Goal: Task Accomplishment & Management: Manage account settings

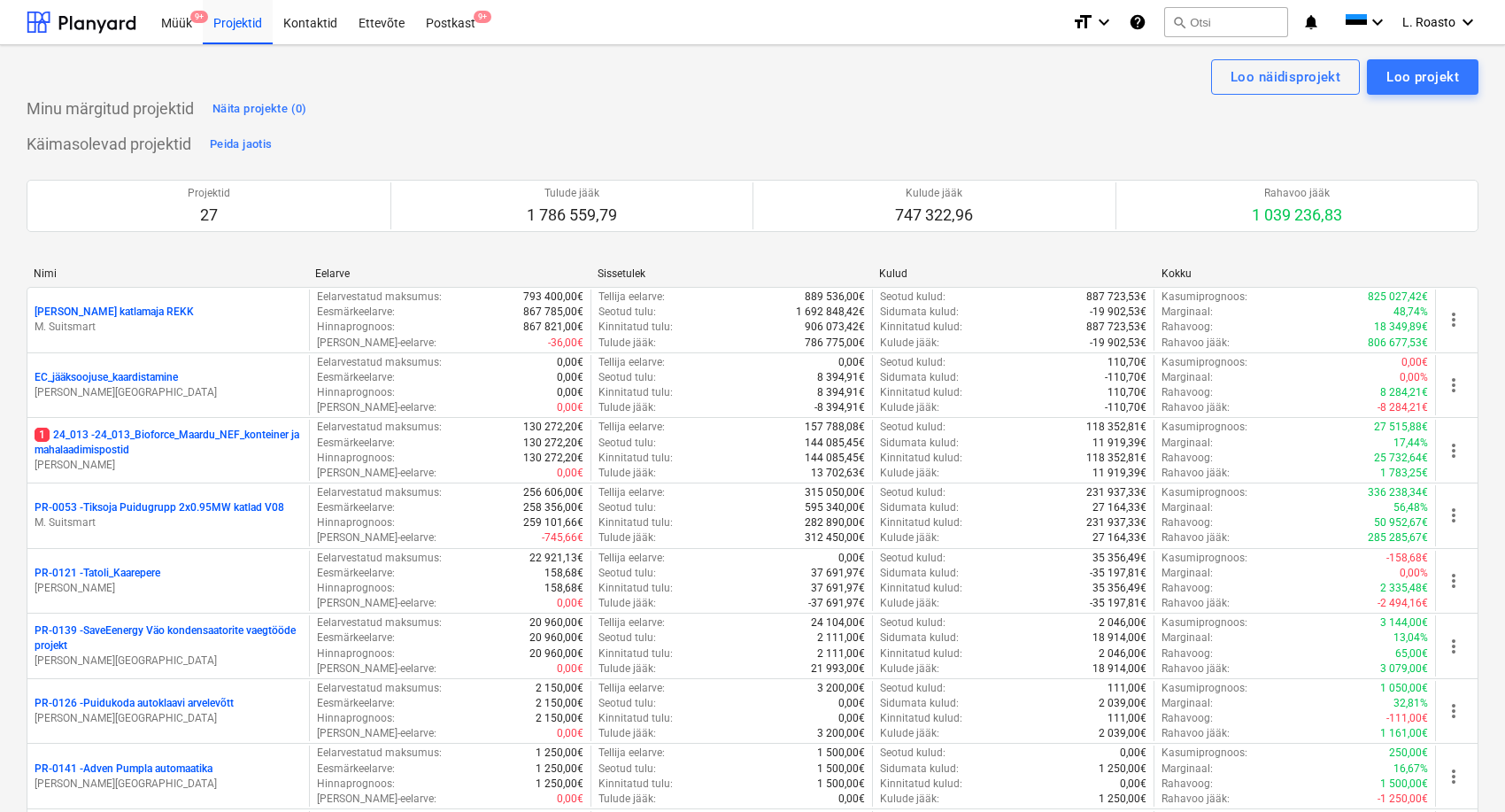
scroll to position [1573, 0]
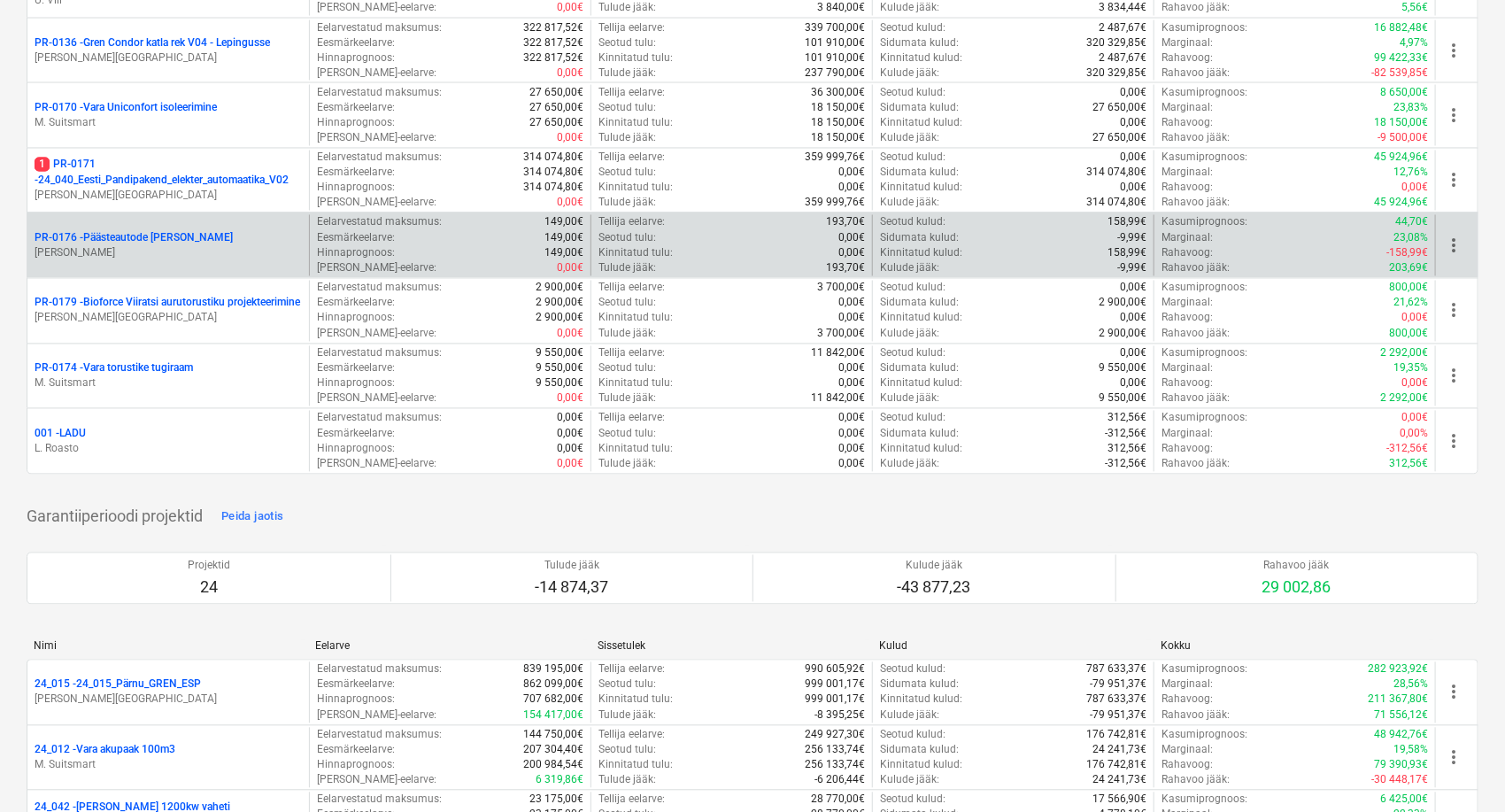
click at [156, 239] on p "PR-0176 - Päästeautode gene jahutus" at bounding box center [134, 239] width 198 height 15
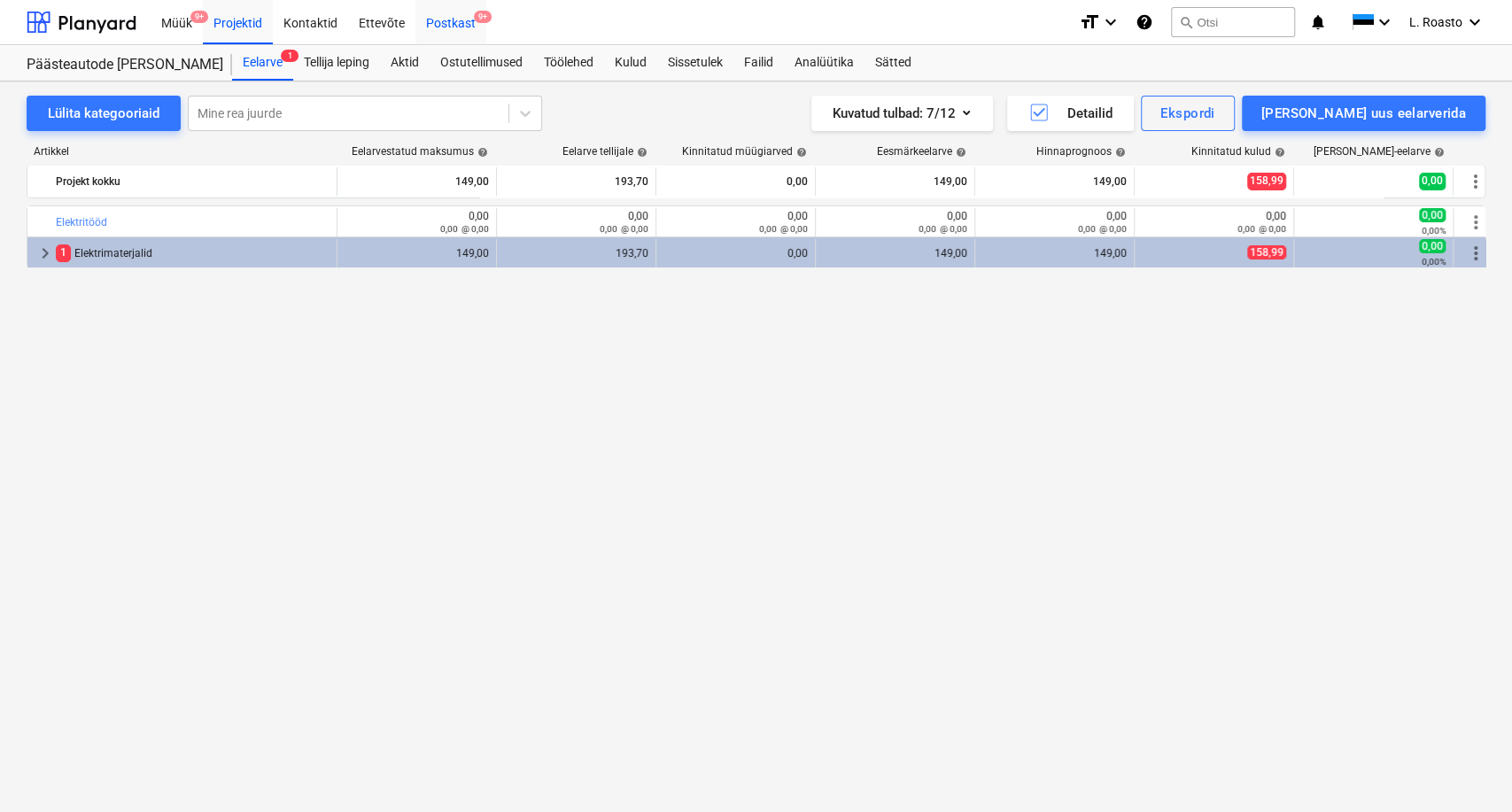
click at [439, 14] on div "Postkast 9+" at bounding box center [451, 22] width 71 height 46
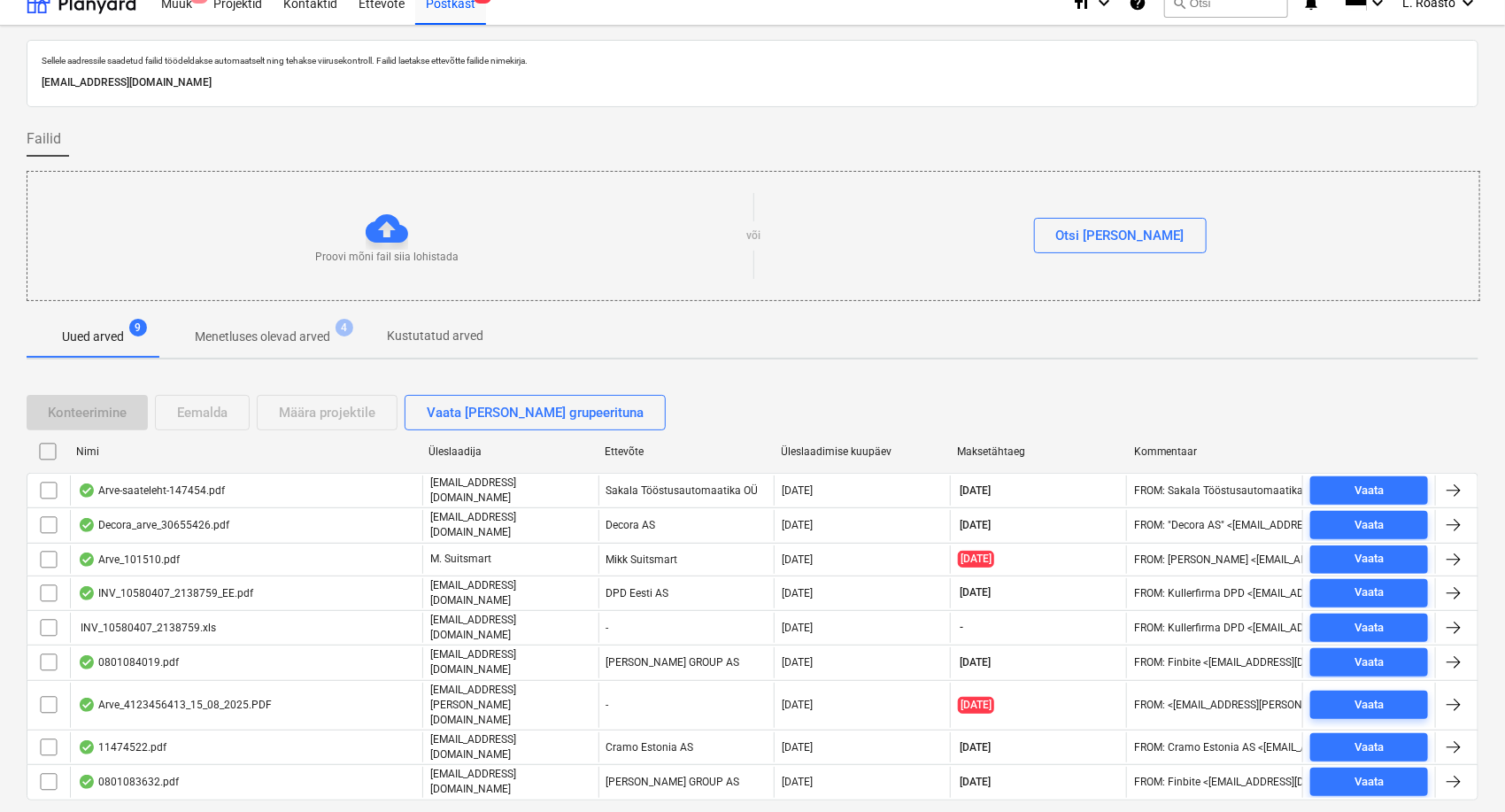
scroll to position [37, 0]
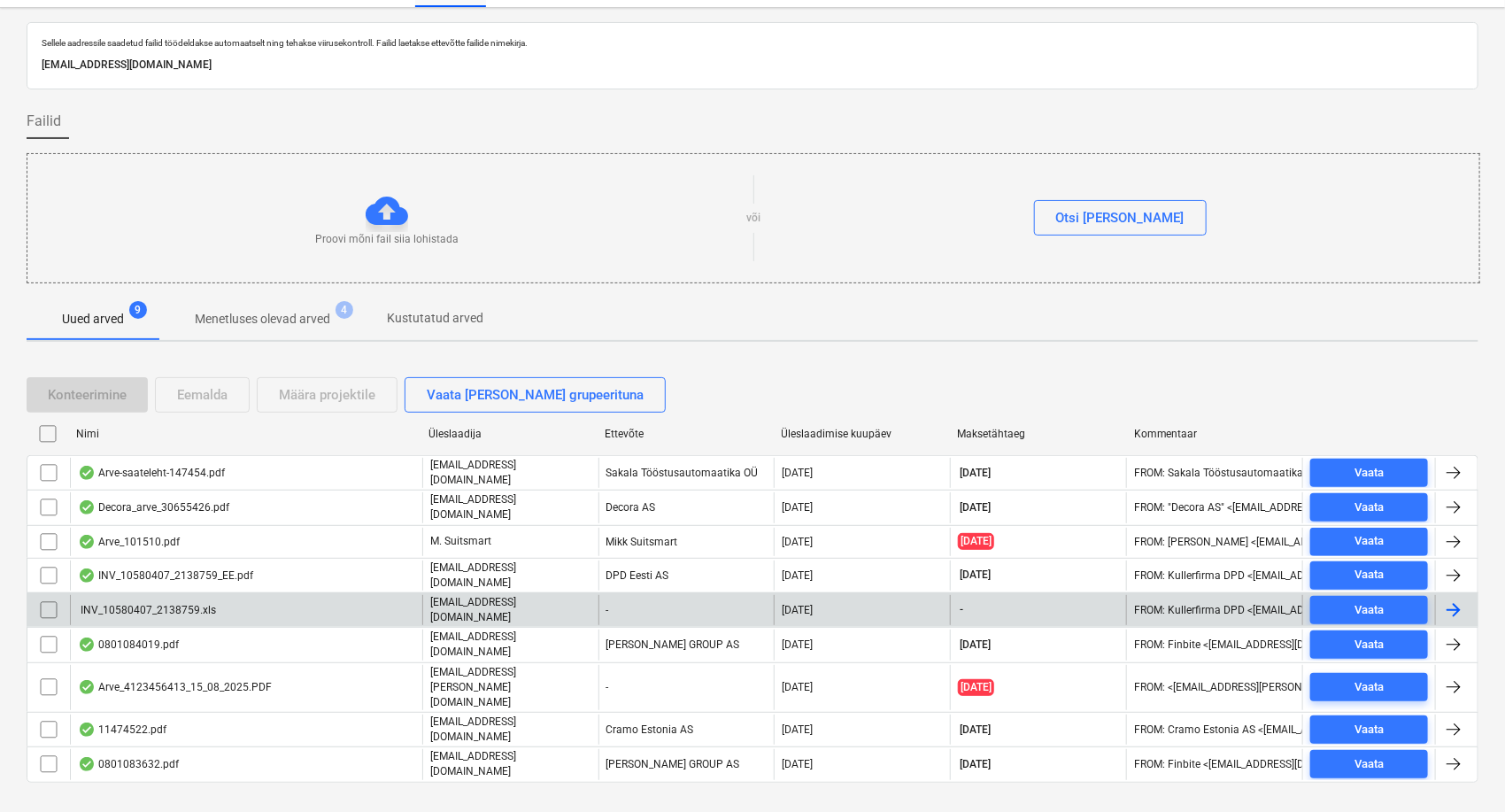
click at [39, 603] on input "checkbox" at bounding box center [48, 609] width 28 height 28
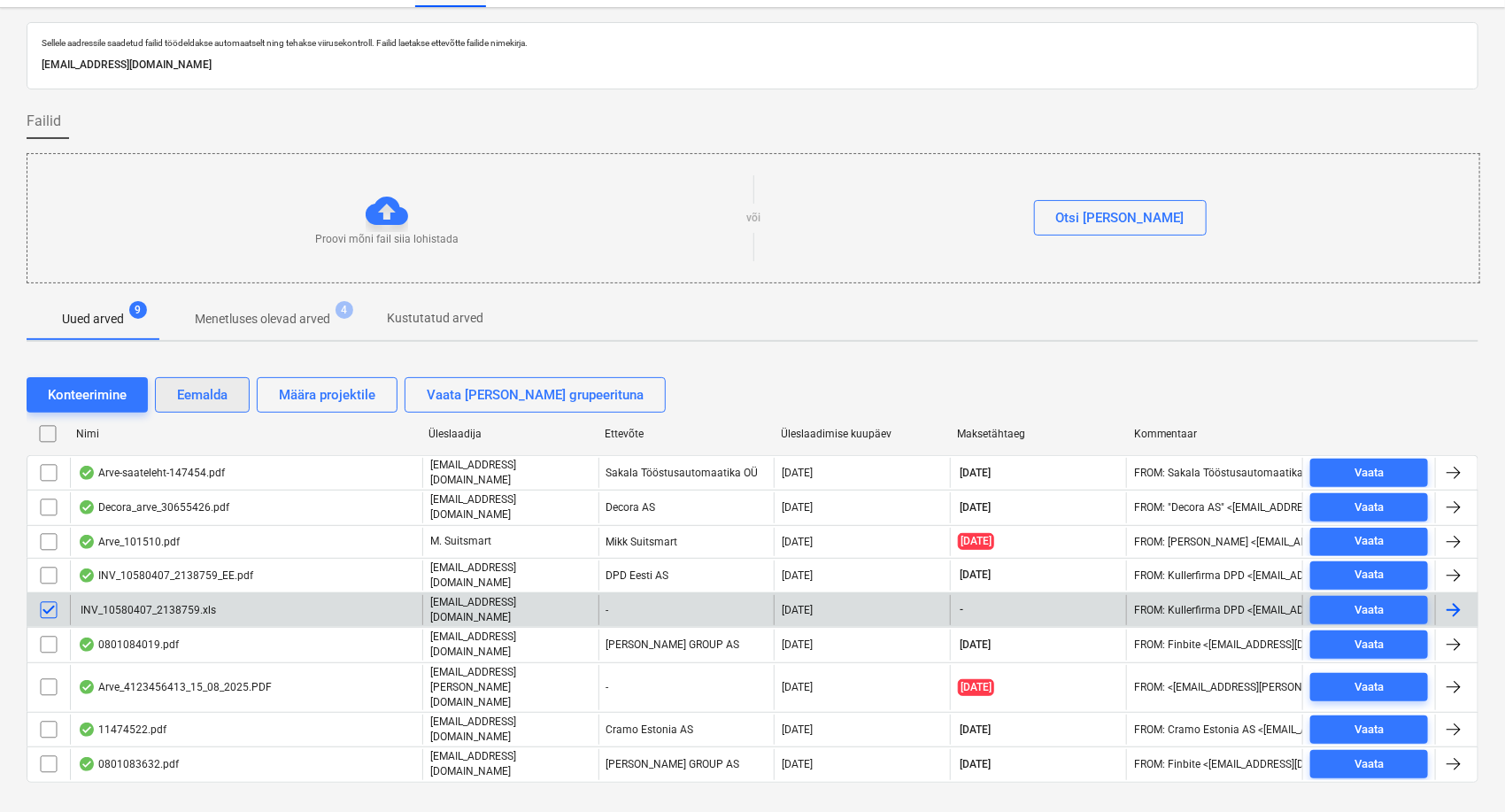
click at [219, 394] on div "Eemalda" at bounding box center [201, 394] width 50 height 23
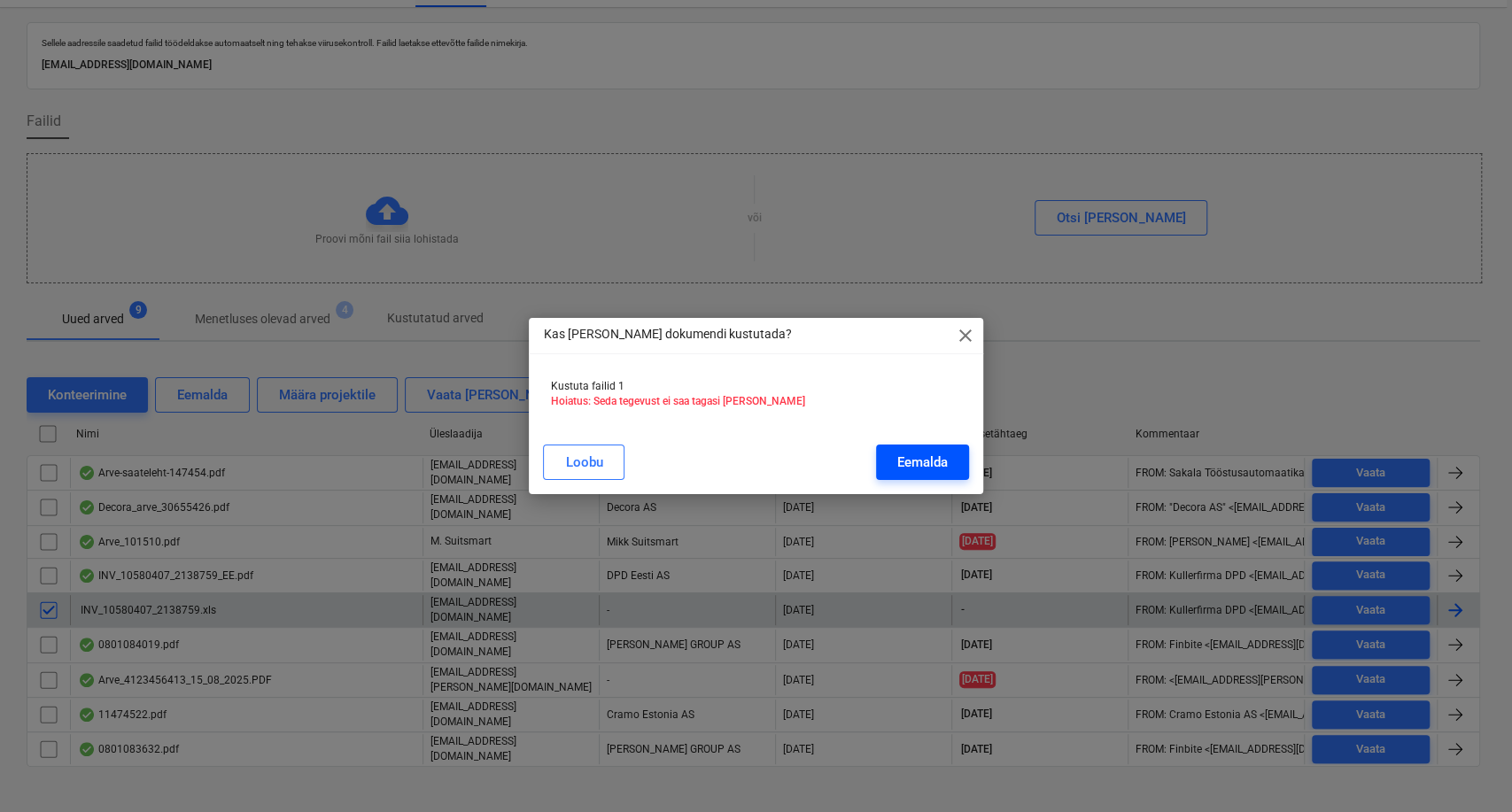
click at [922, 454] on div "Eemalda" at bounding box center [922, 462] width 50 height 23
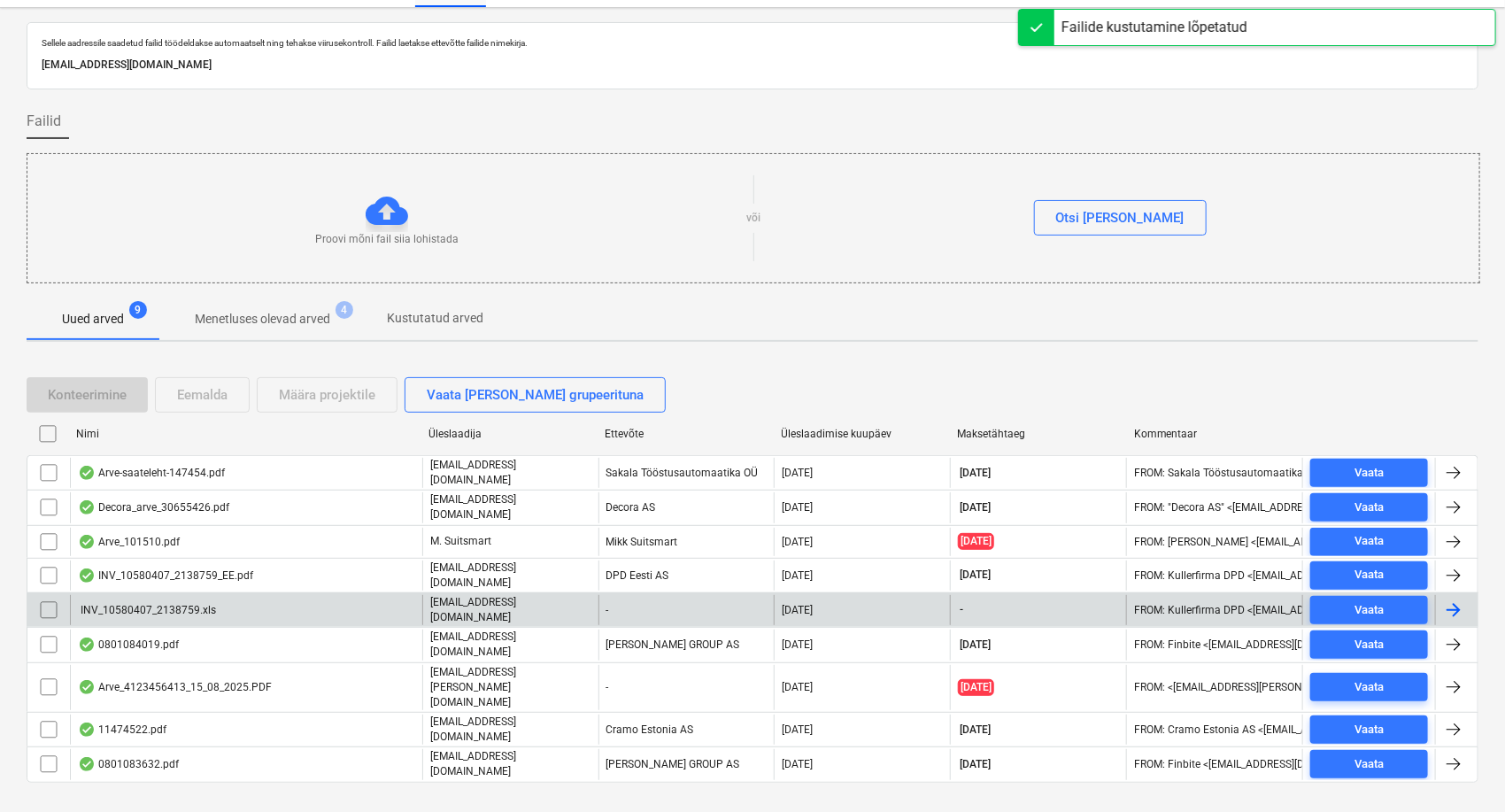
scroll to position [5, 0]
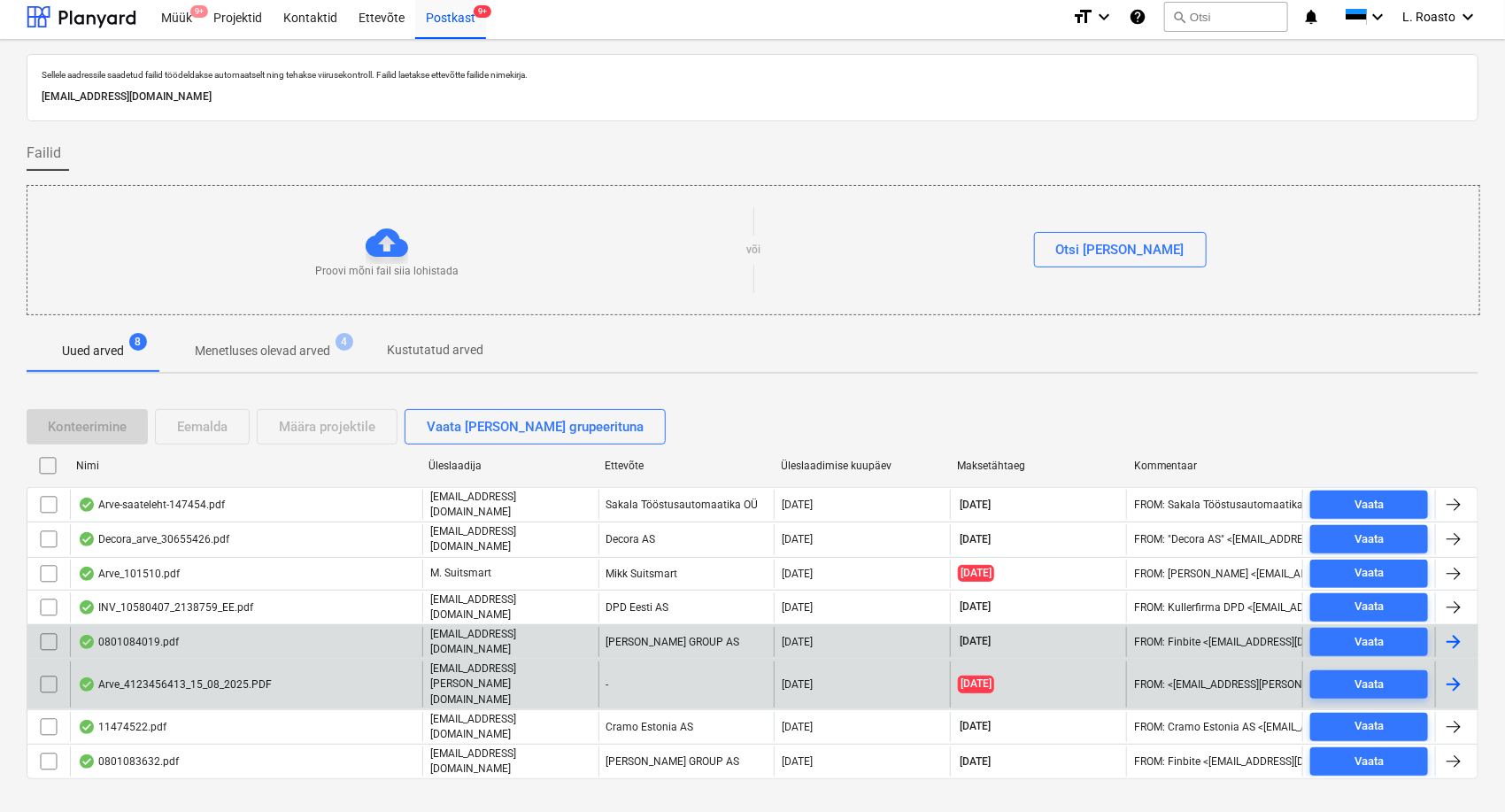
click at [251, 677] on div "Arve_4123456413_15_08_2025.PDF" at bounding box center [175, 685] width 194 height 15
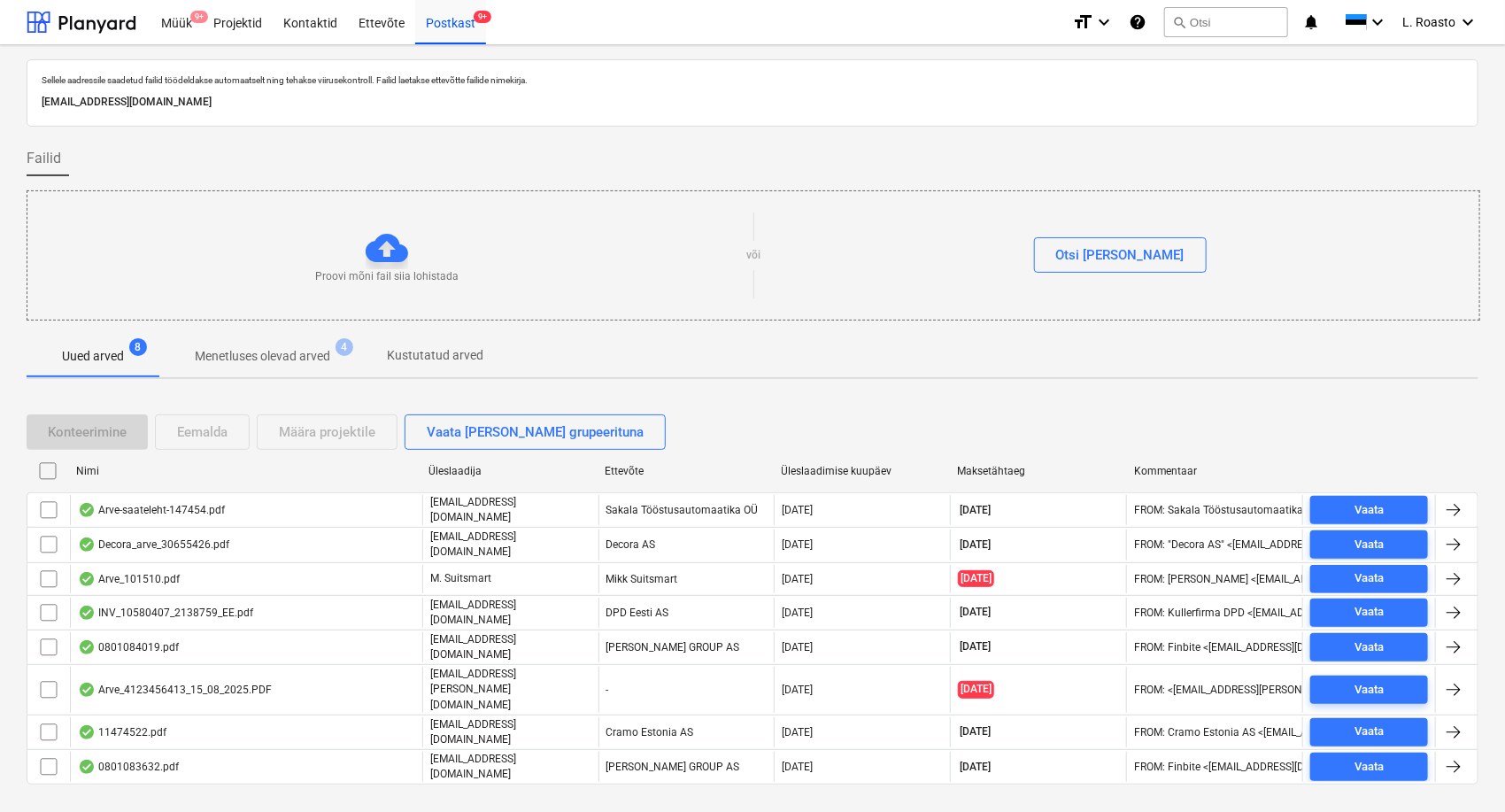
scroll to position [5, 0]
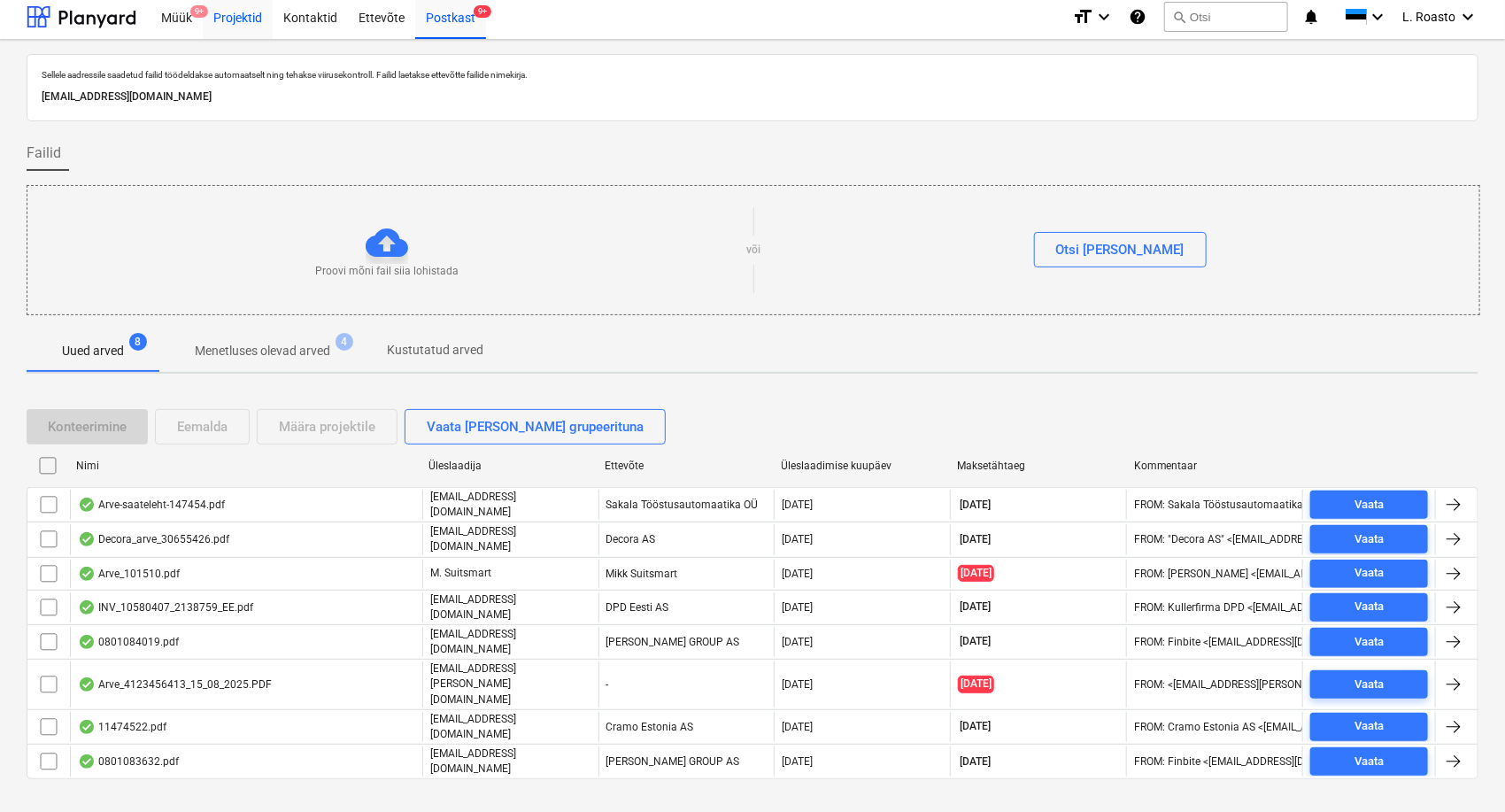
click at [251, 11] on div "Projektid" at bounding box center [238, 16] width 70 height 46
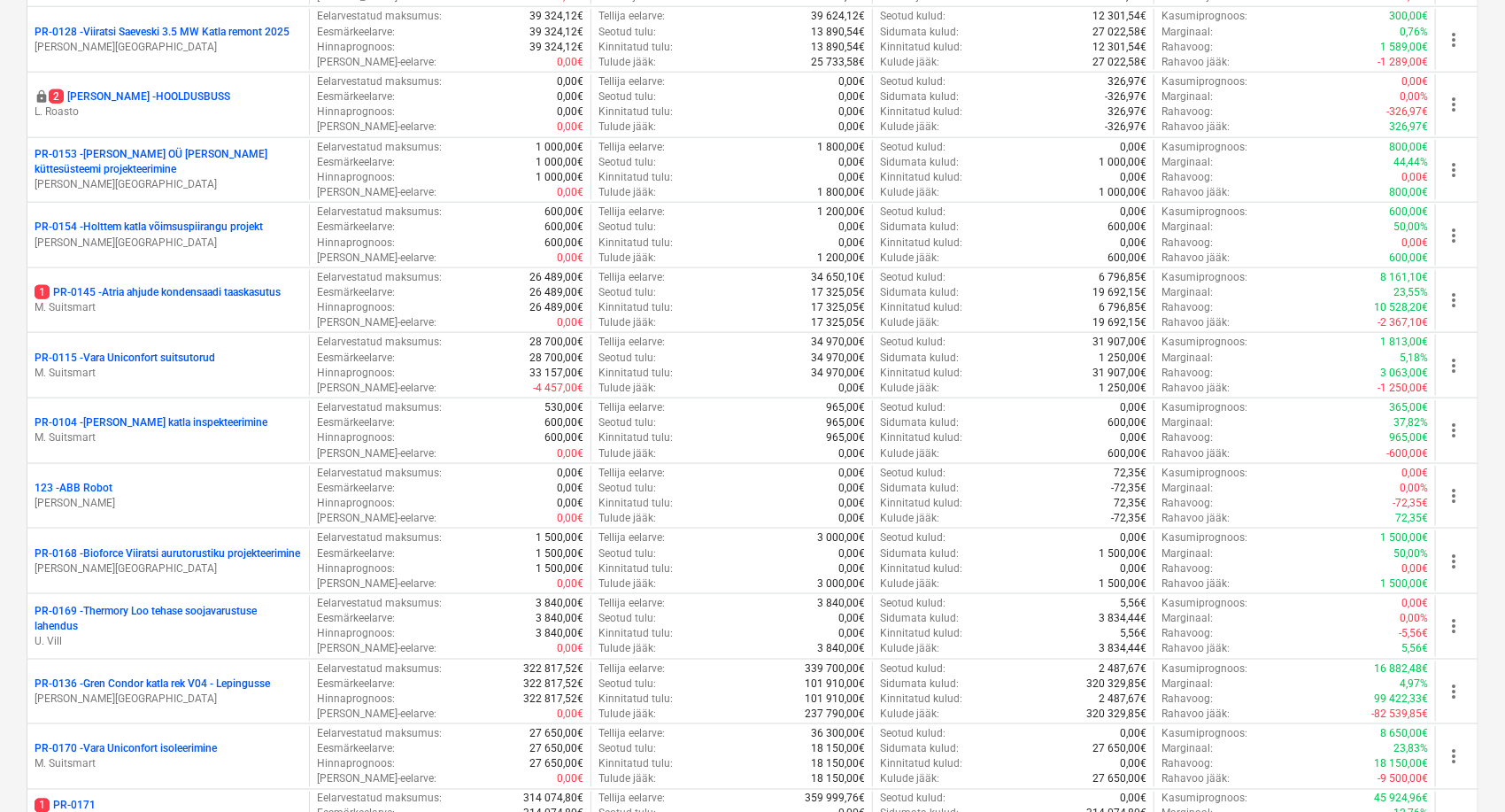
scroll to position [1284, 0]
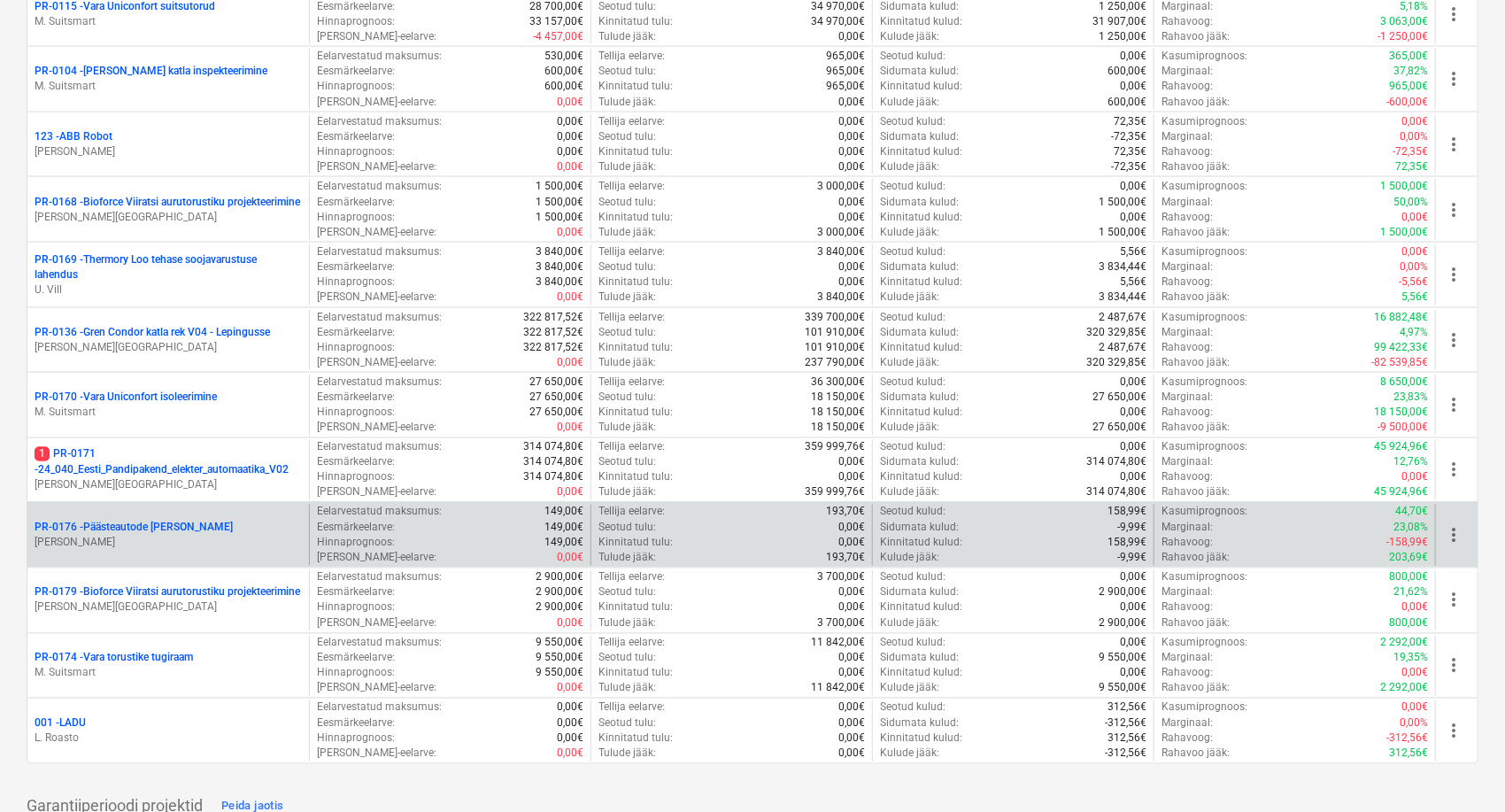
click at [140, 514] on div "PR-0176 - Päästeautode gene jahutus [PERSON_NAME]" at bounding box center [168, 534] width 281 height 61
click at [156, 528] on p "PR-0176 - Päästeautode gene jahutus" at bounding box center [134, 528] width 198 height 15
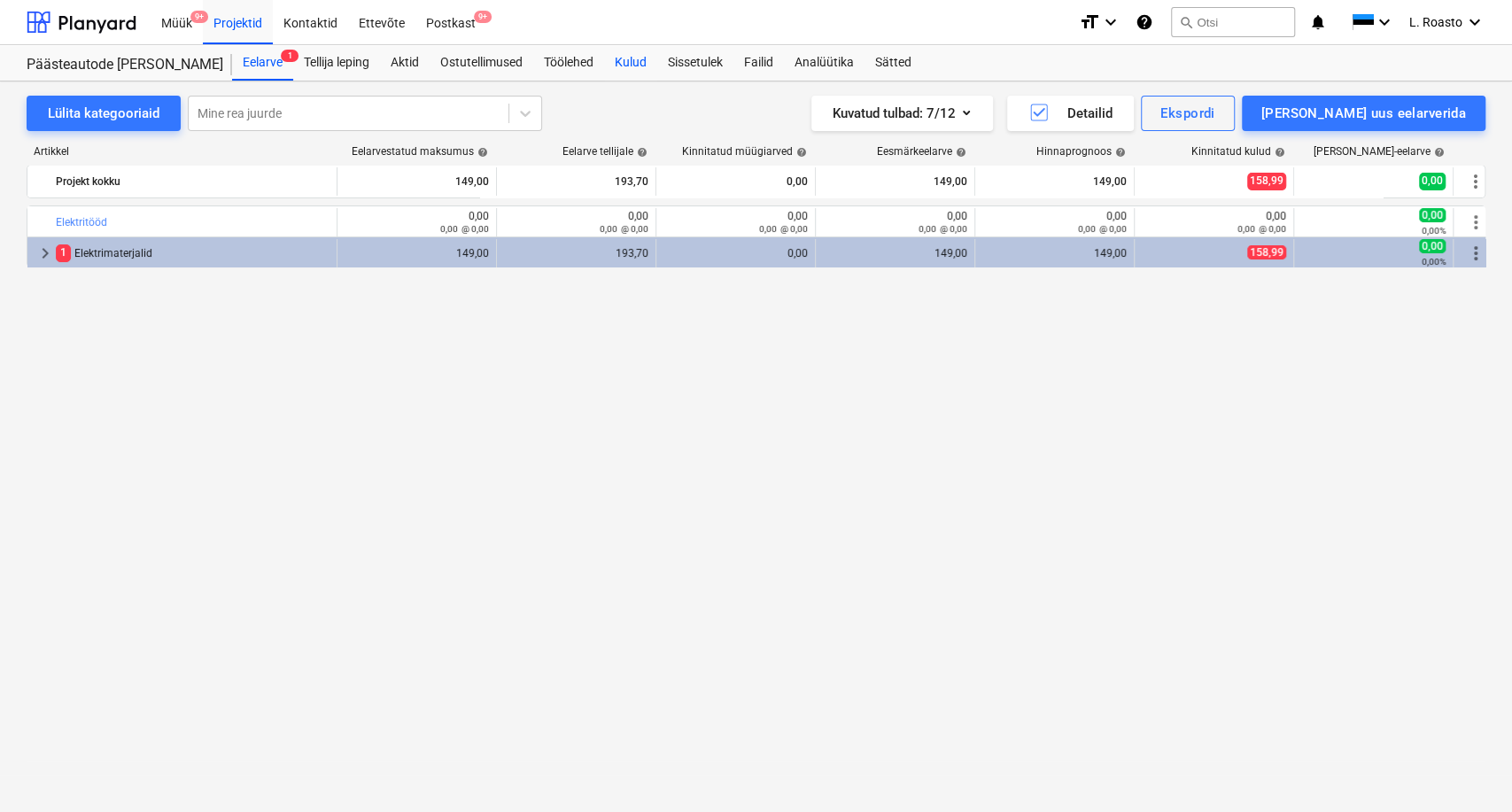
click at [644, 59] on div "Kulud" at bounding box center [630, 63] width 53 height 36
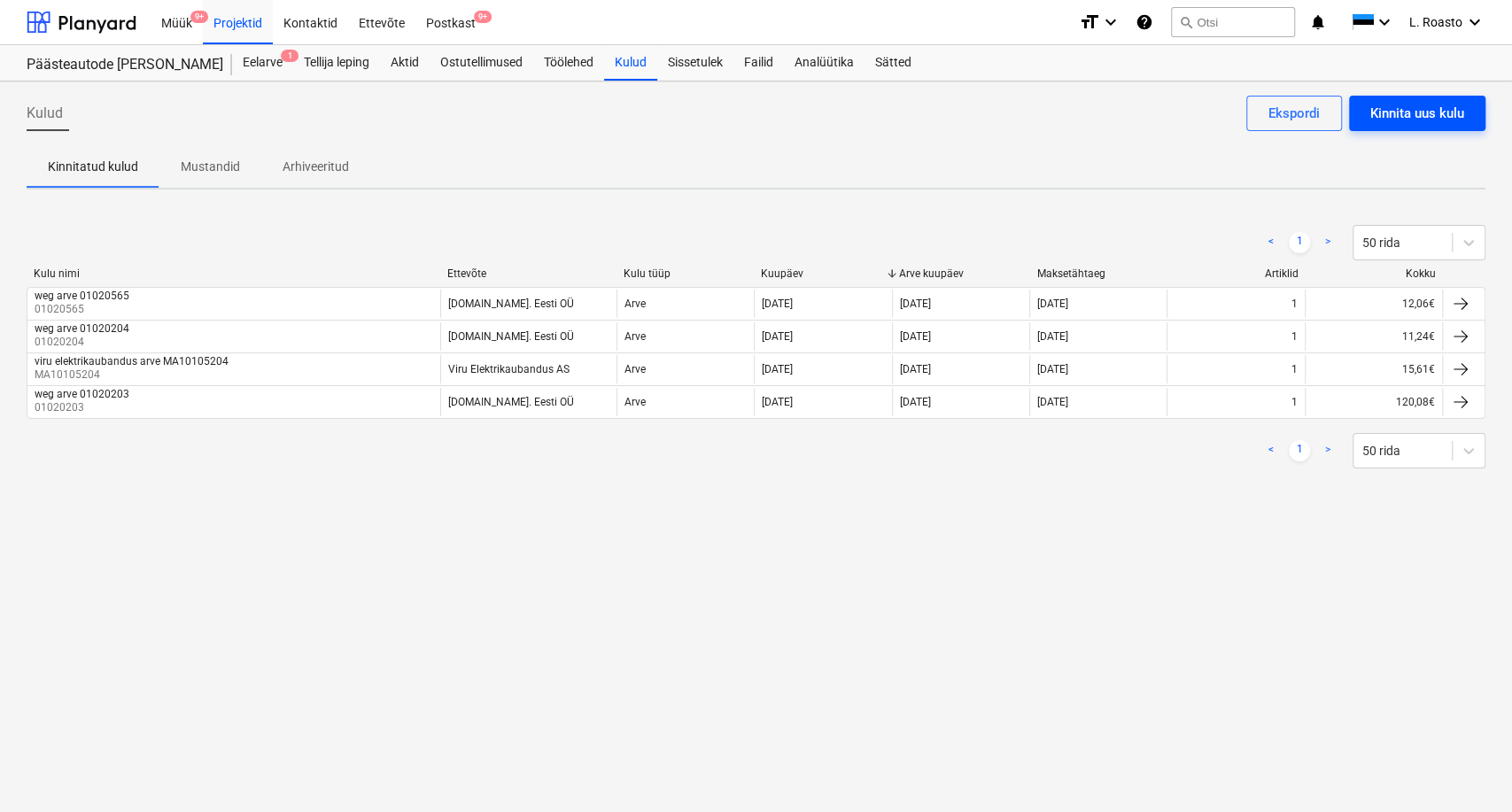
click at [1464, 115] on button "Kinnita uus kulu" at bounding box center [1417, 113] width 137 height 36
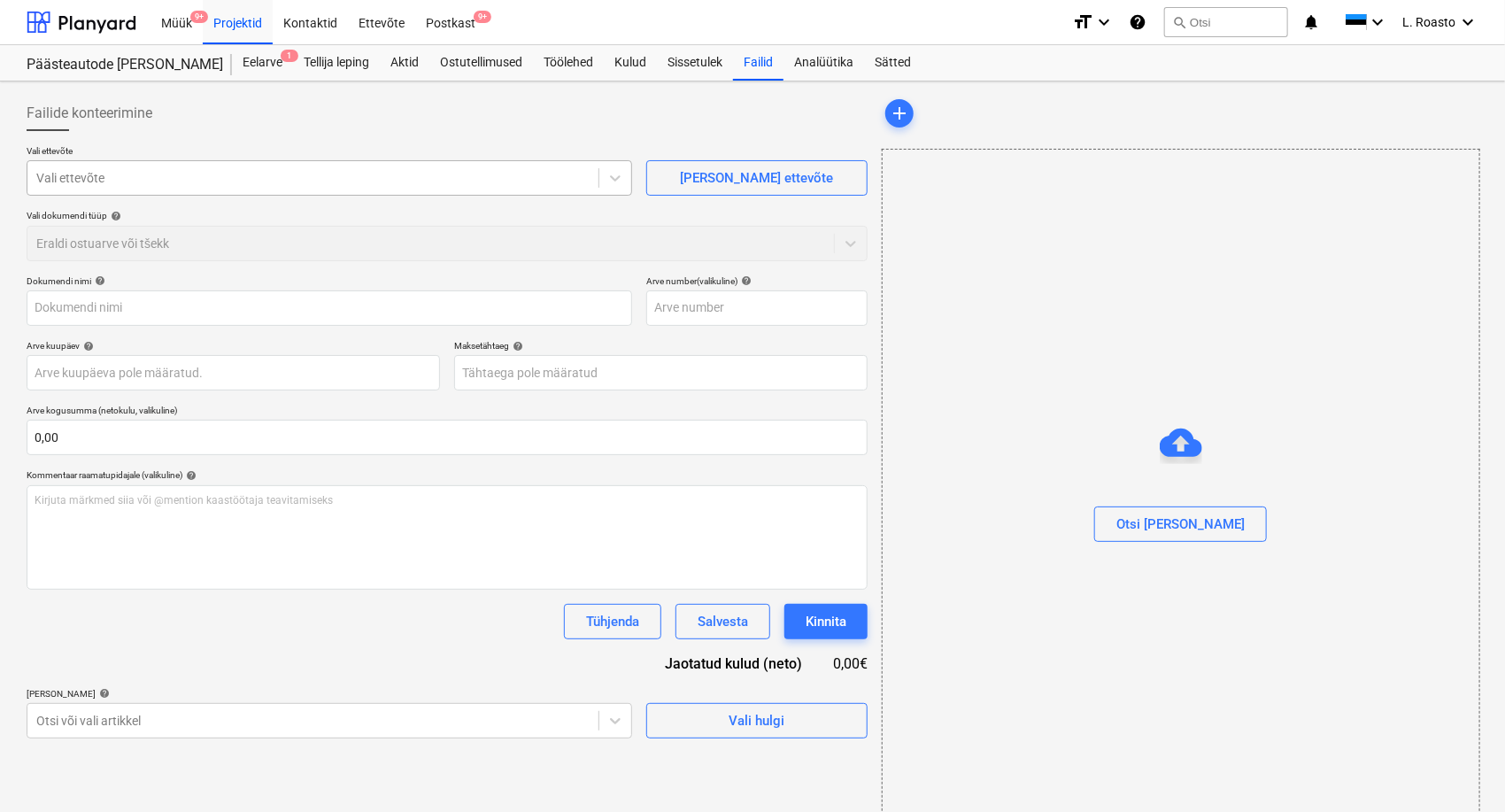
click at [524, 174] on div at bounding box center [313, 178] width 554 height 17
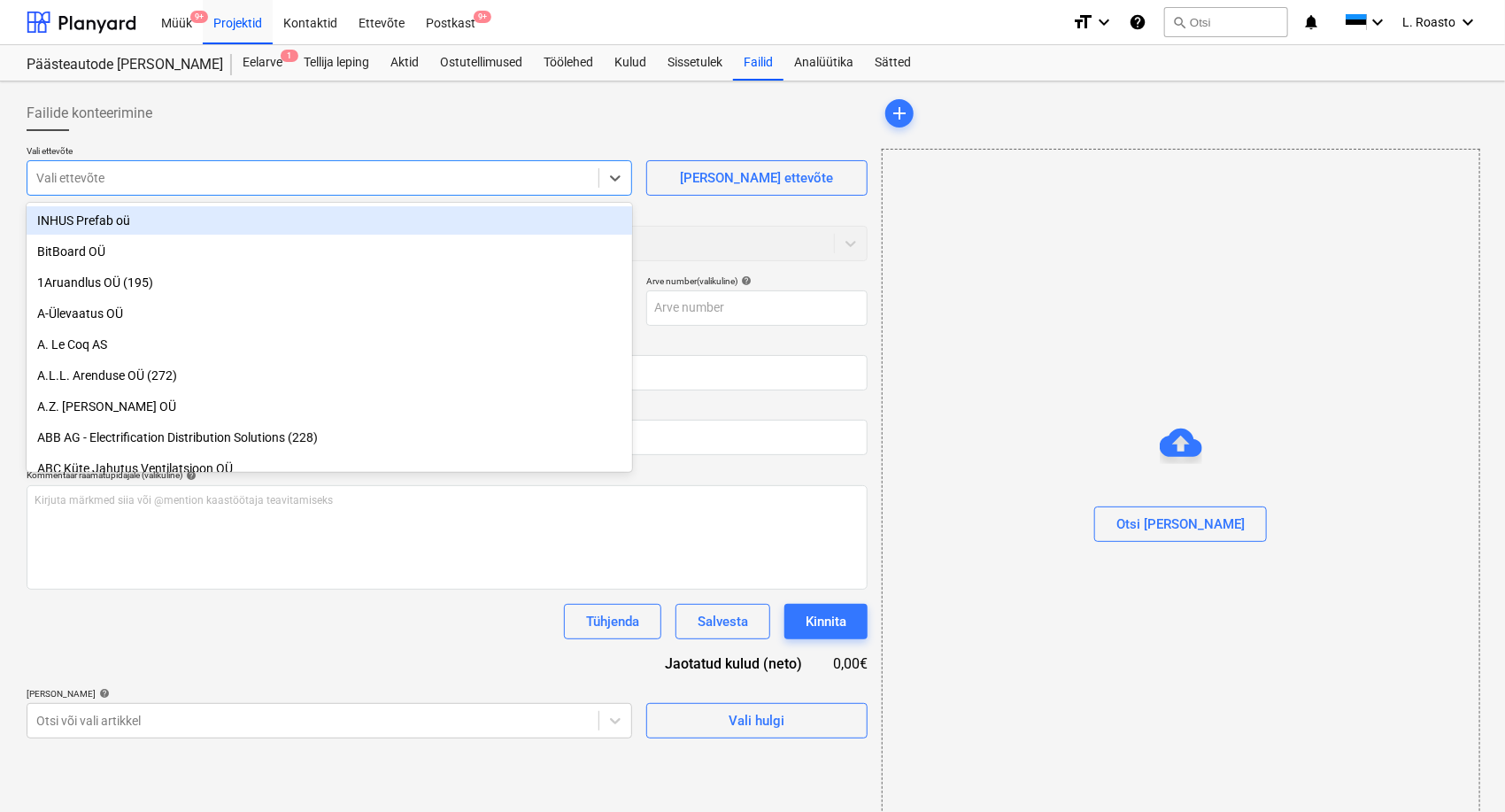
click at [524, 174] on div at bounding box center [313, 178] width 554 height 17
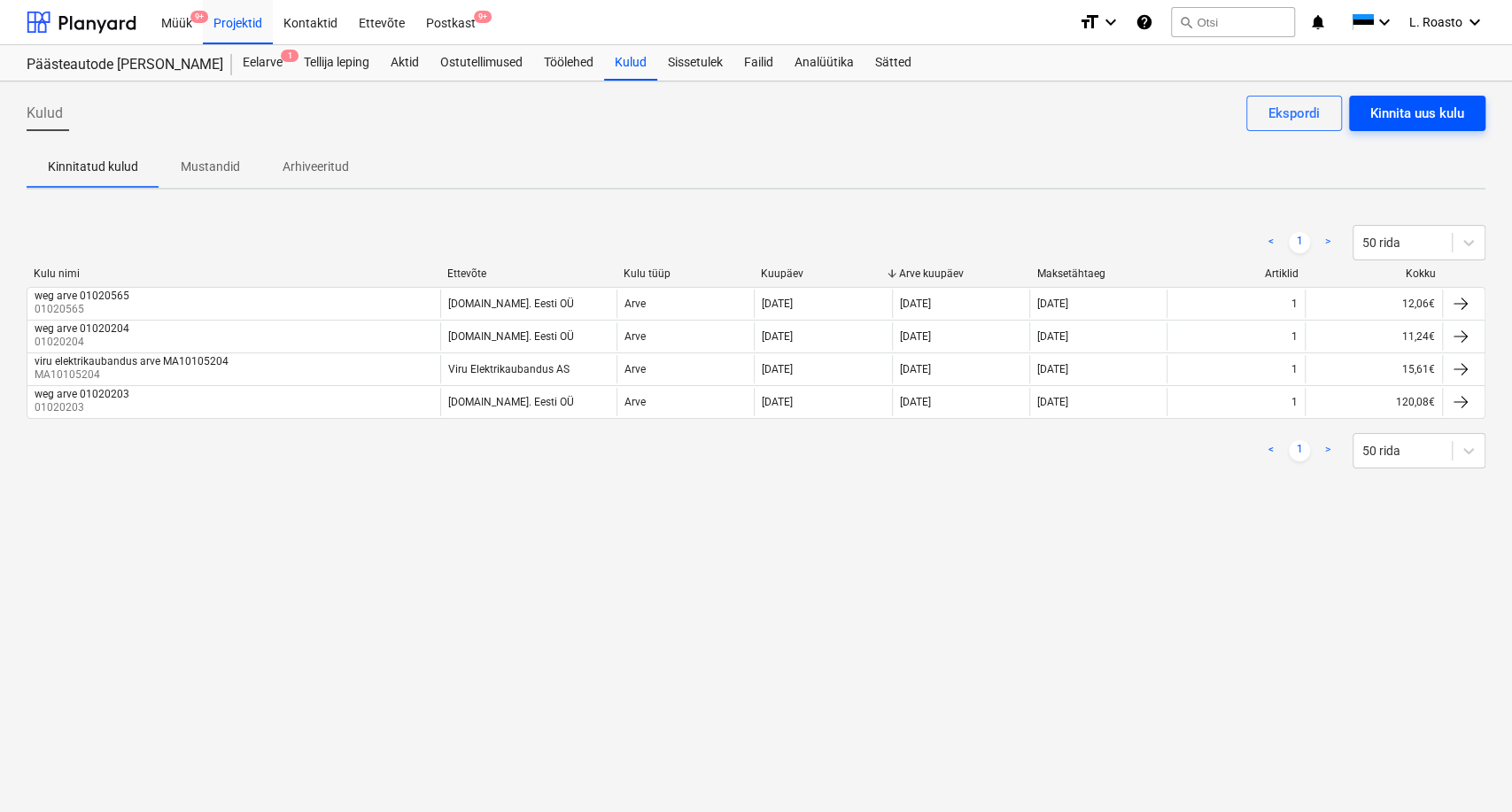
click at [1435, 122] on div "Kinnita uus kulu" at bounding box center [1416, 113] width 94 height 23
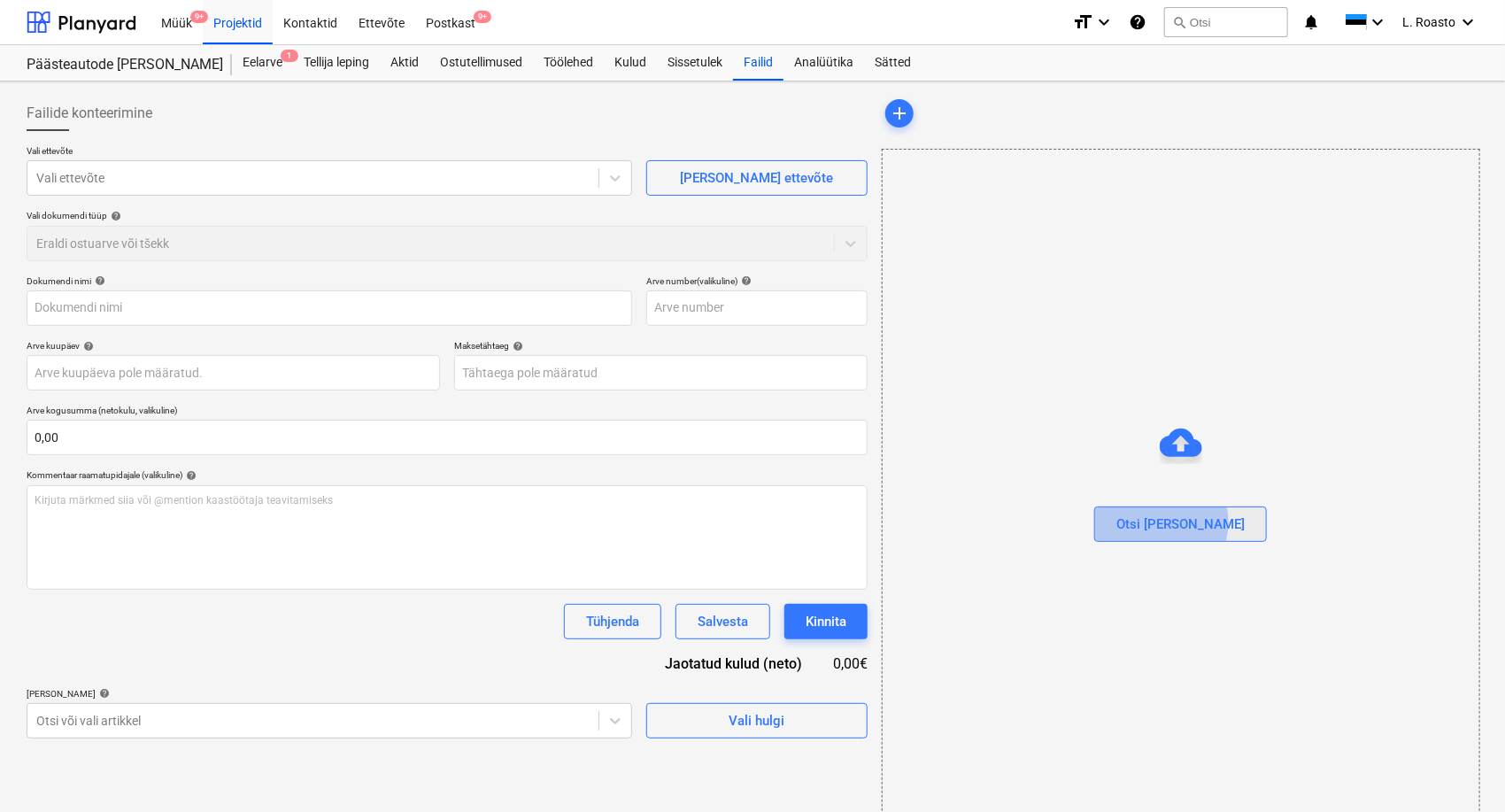
click at [1198, 522] on div "Otsi [PERSON_NAME]" at bounding box center [1180, 523] width 128 height 23
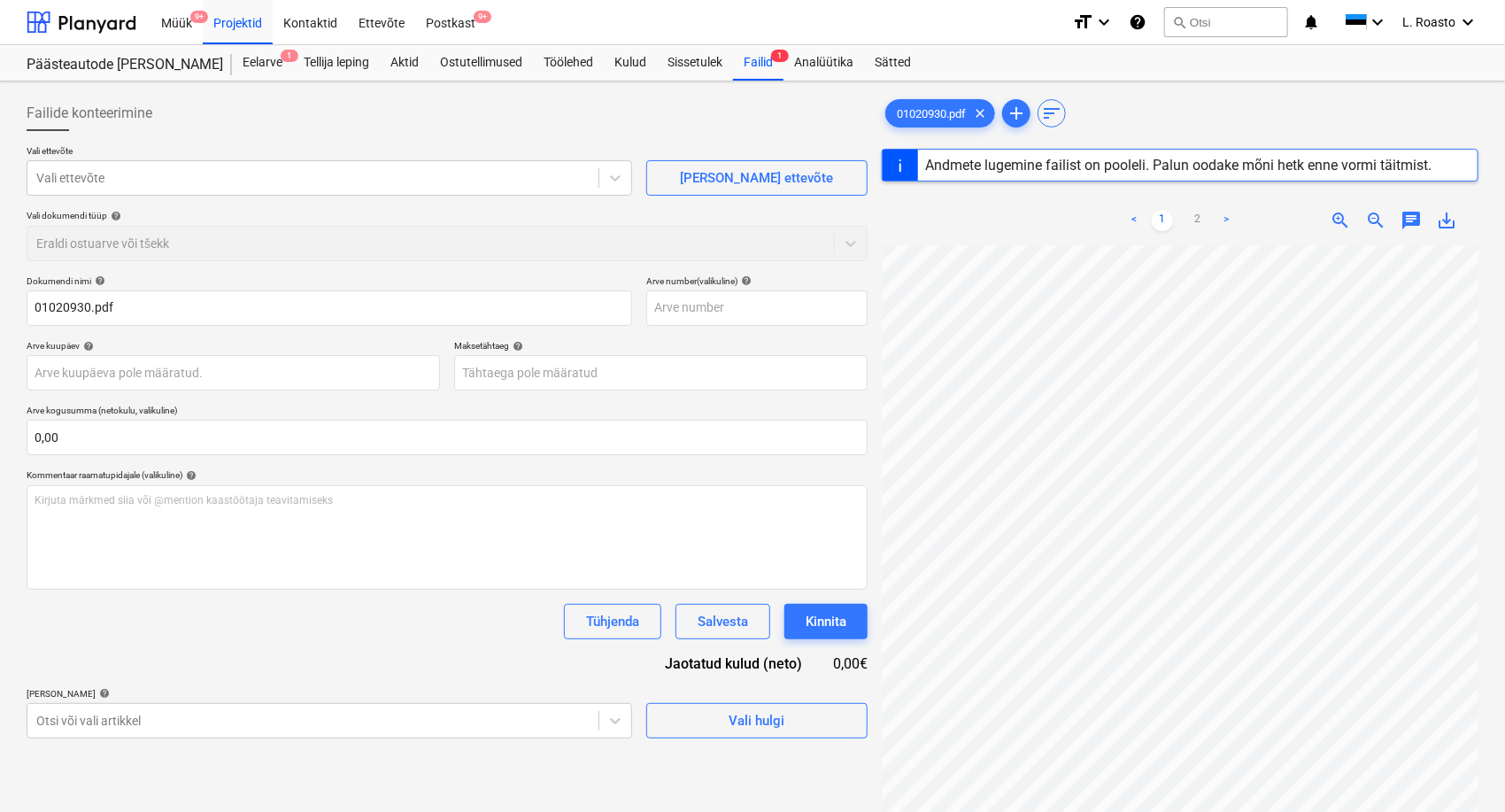
type input "01020930"
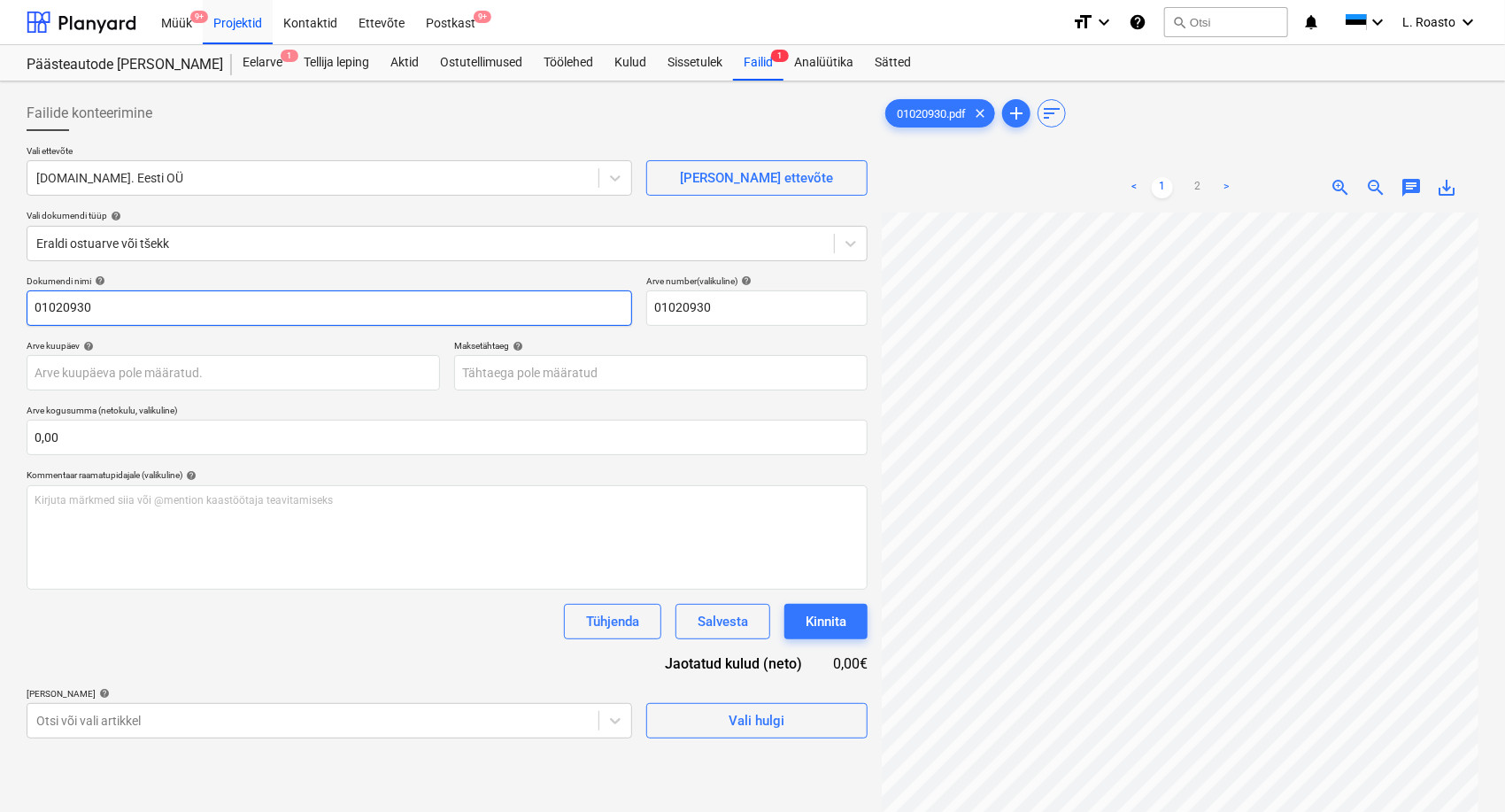
click at [32, 305] on input "01020930" at bounding box center [329, 308] width 605 height 36
type input "weg arve 01020930"
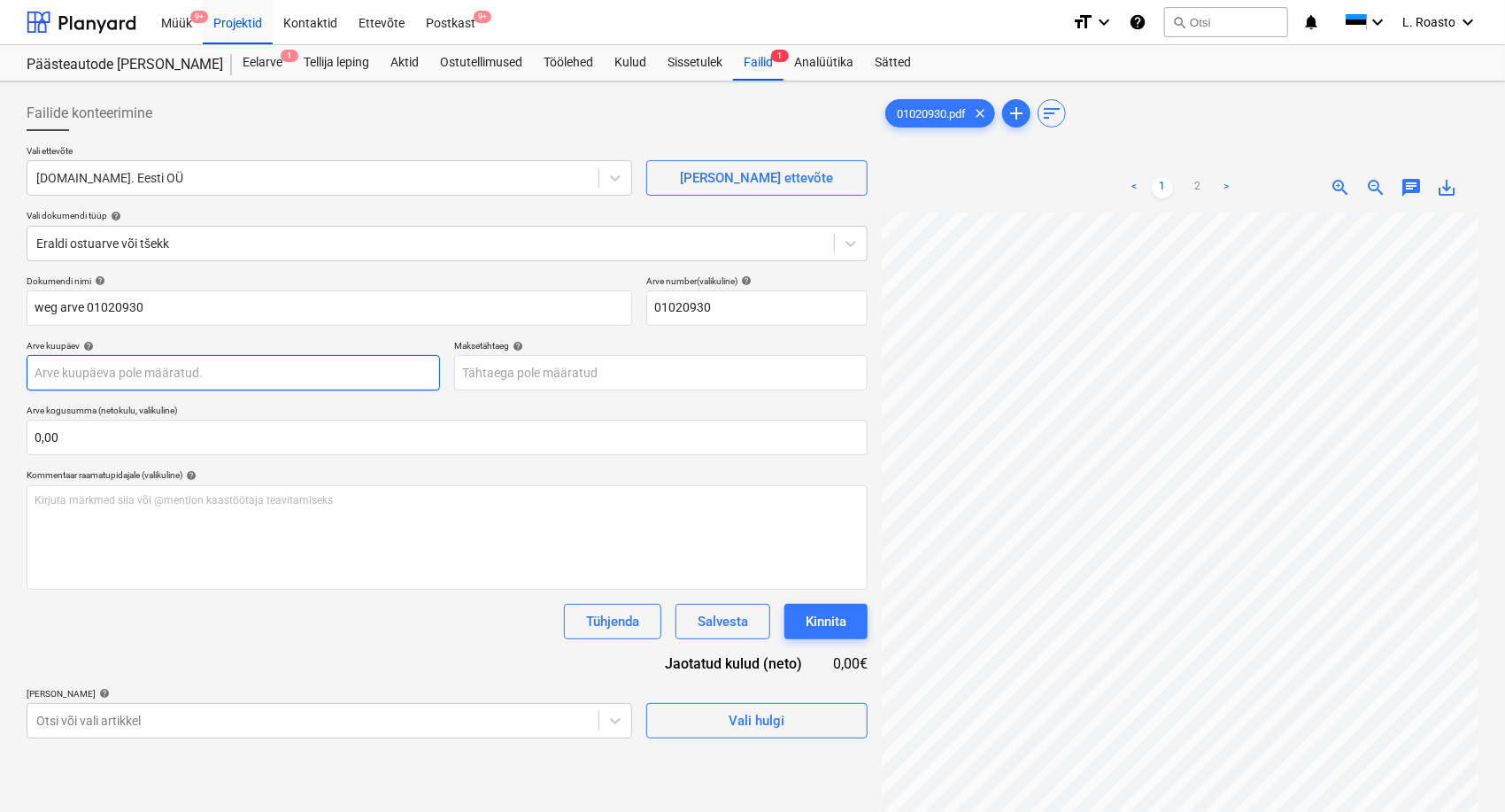
click at [193, 369] on body "Müük 9+ Projektid Kontaktid Ettevõte Postkast 9+ format_size keyboard_arrow_dow…" at bounding box center [752, 406] width 1505 height 812
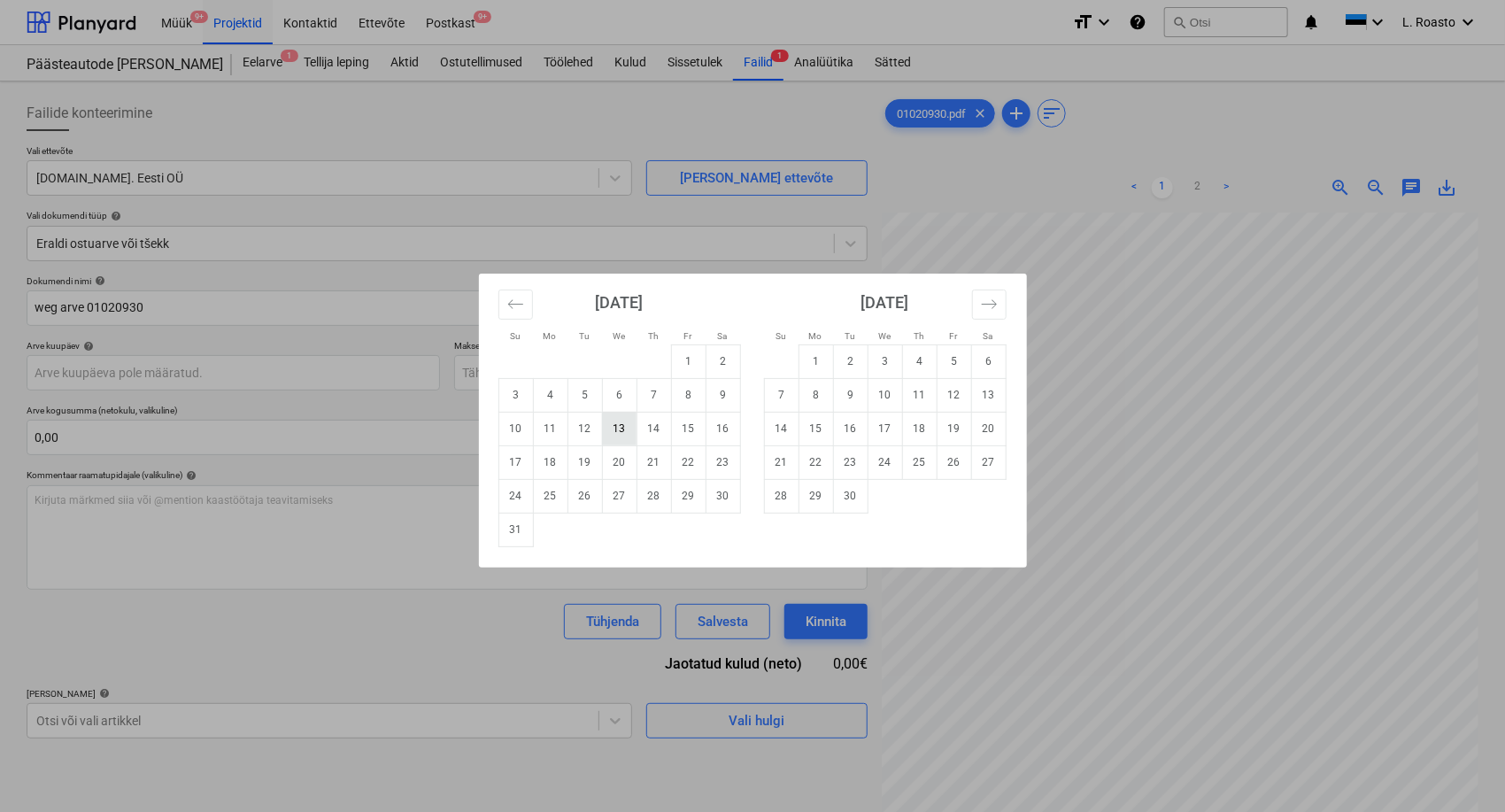
click at [624, 422] on td "13" at bounding box center [619, 428] width 35 height 34
type input "[DATE]"
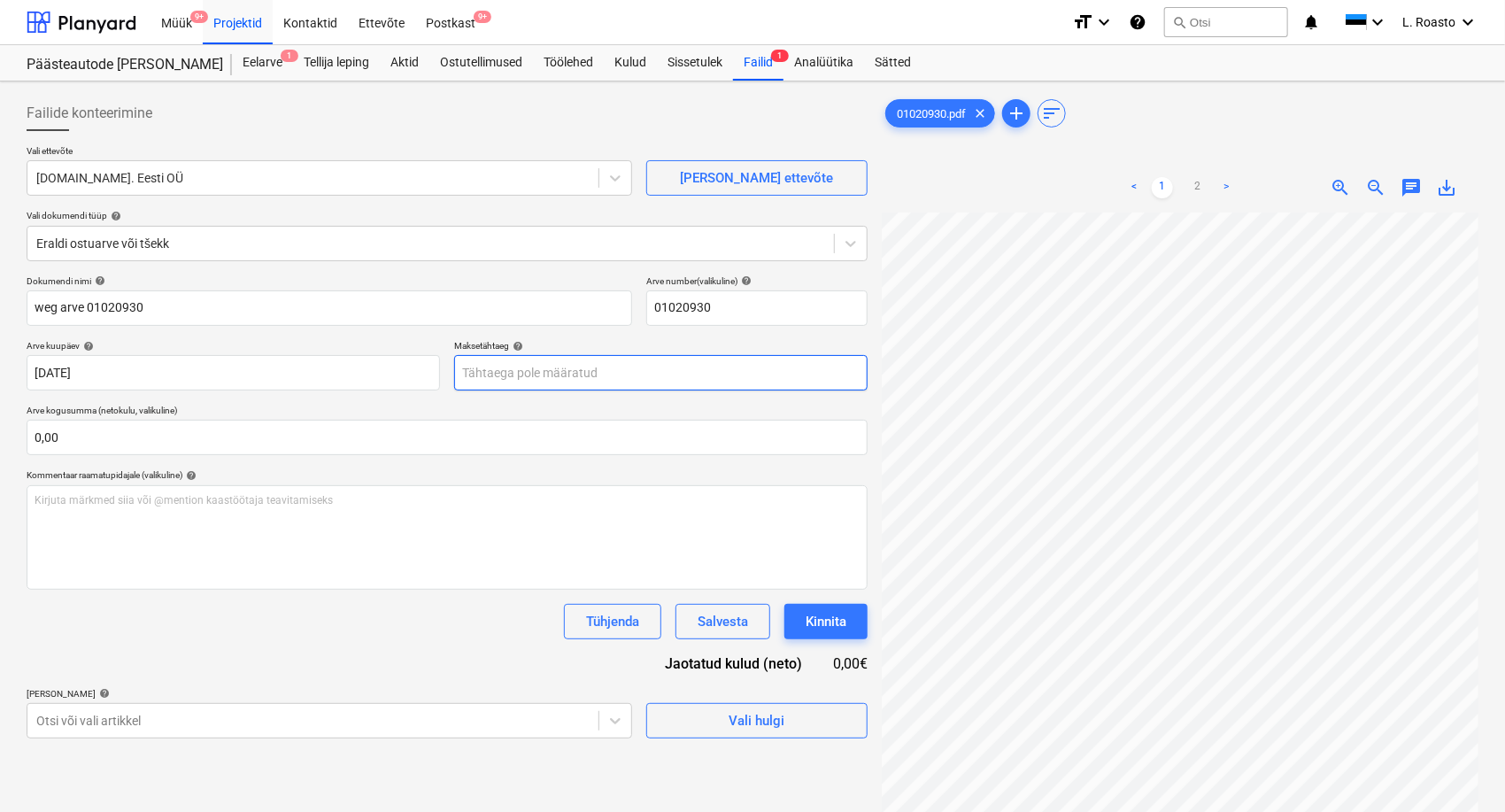
click at [649, 370] on body "Müük 9+ Projektid Kontaktid Ettevõte Postkast 9+ format_size keyboard_arrow_dow…" at bounding box center [752, 406] width 1505 height 812
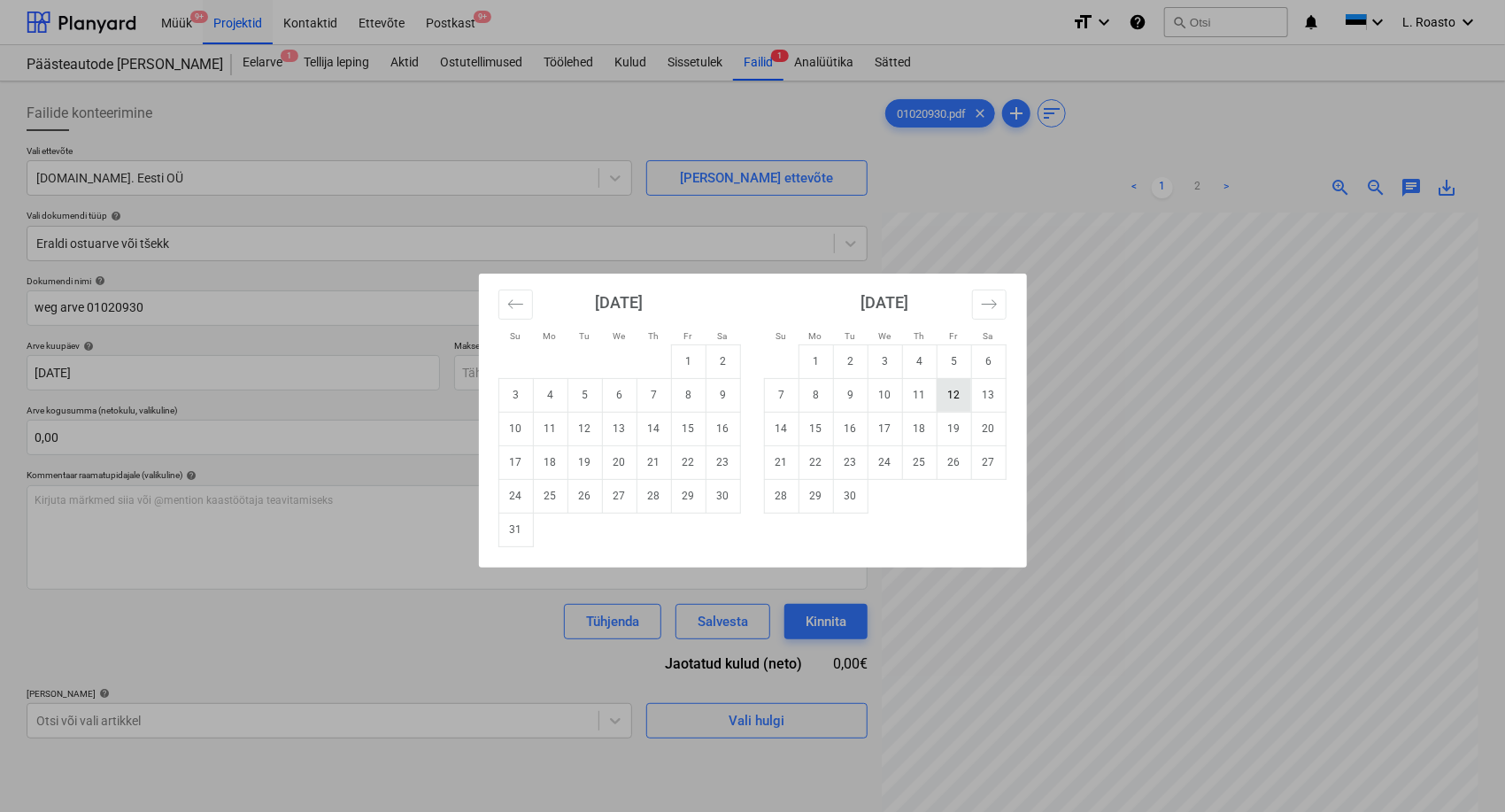
click at [965, 399] on td "12" at bounding box center [954, 394] width 35 height 34
type input "[DATE]"
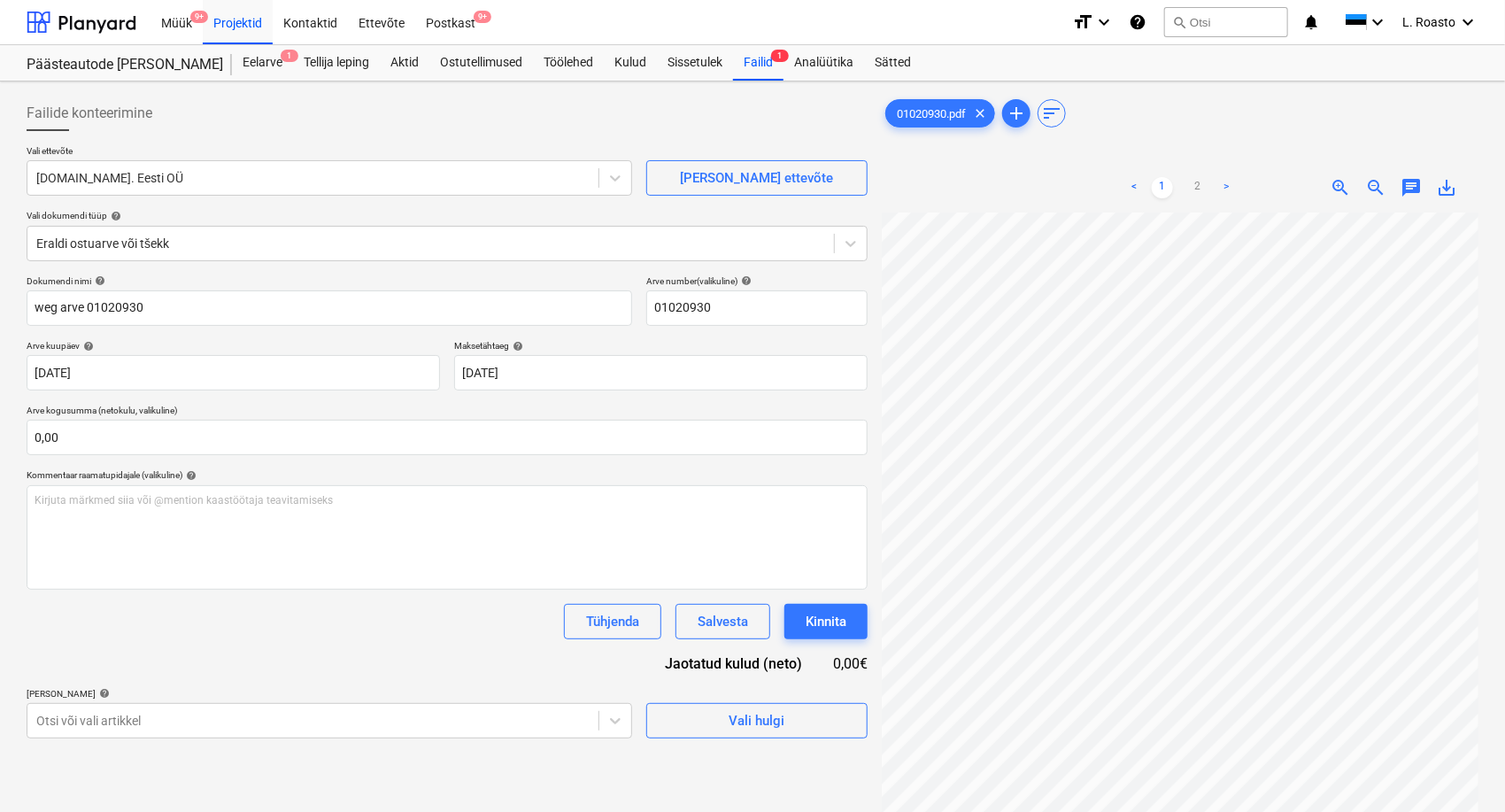
click at [224, 631] on div "Tühjenda Salvesta Kinnita" at bounding box center [447, 621] width 841 height 36
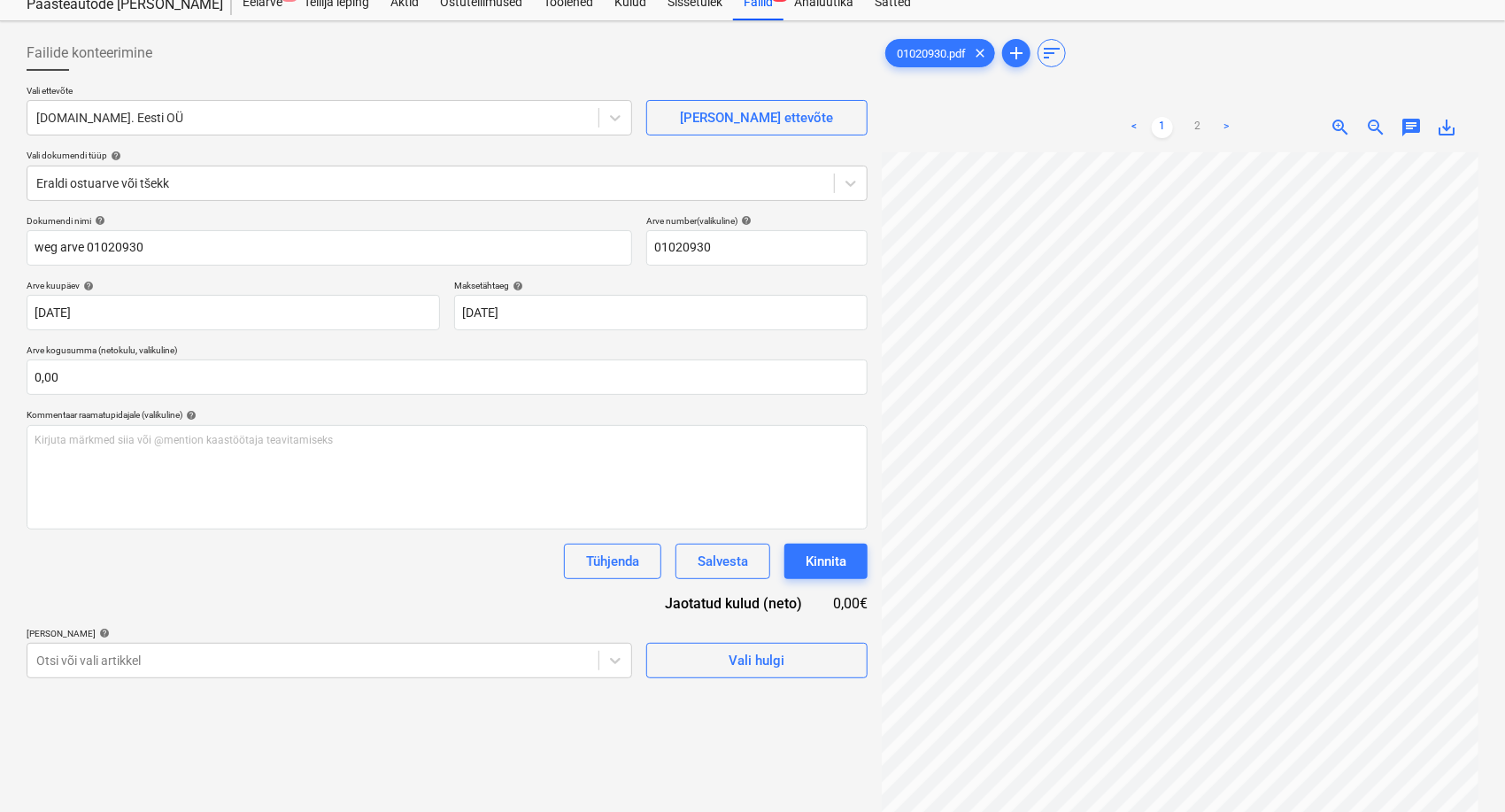
scroll to position [177, 0]
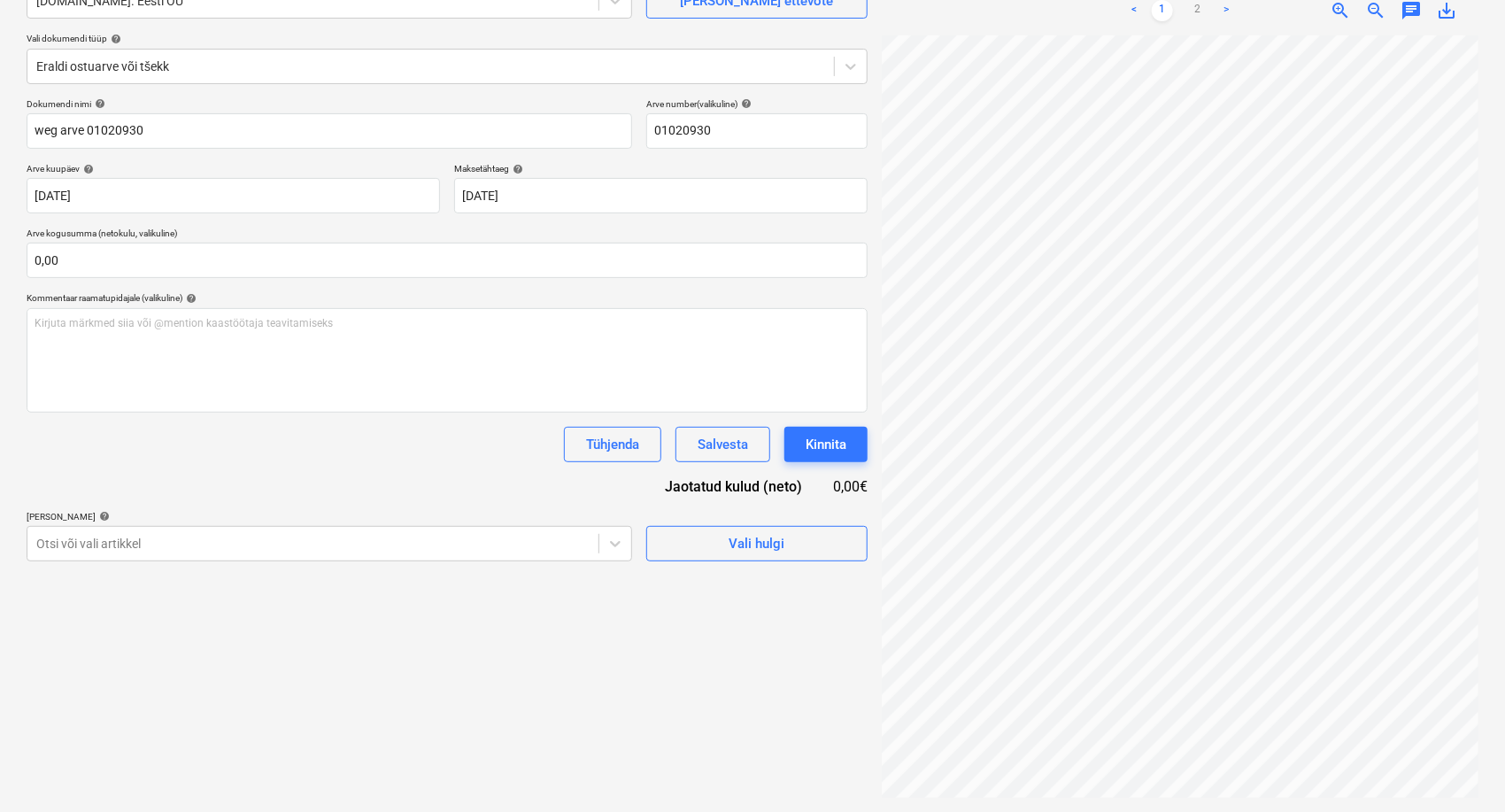
click at [248, 562] on div "Failide konteerimine Vali ettevõte [DOMAIN_NAME]. Eesti OÜ [PERSON_NAME] uus et…" at bounding box center [446, 358] width 855 height 893
click at [251, 547] on div at bounding box center [313, 543] width 554 height 17
click at [451, 483] on div "Dokumendi nimi help weg arve 01020930 Arve number (valikuline) help 01020930 Ar…" at bounding box center [447, 330] width 841 height 463
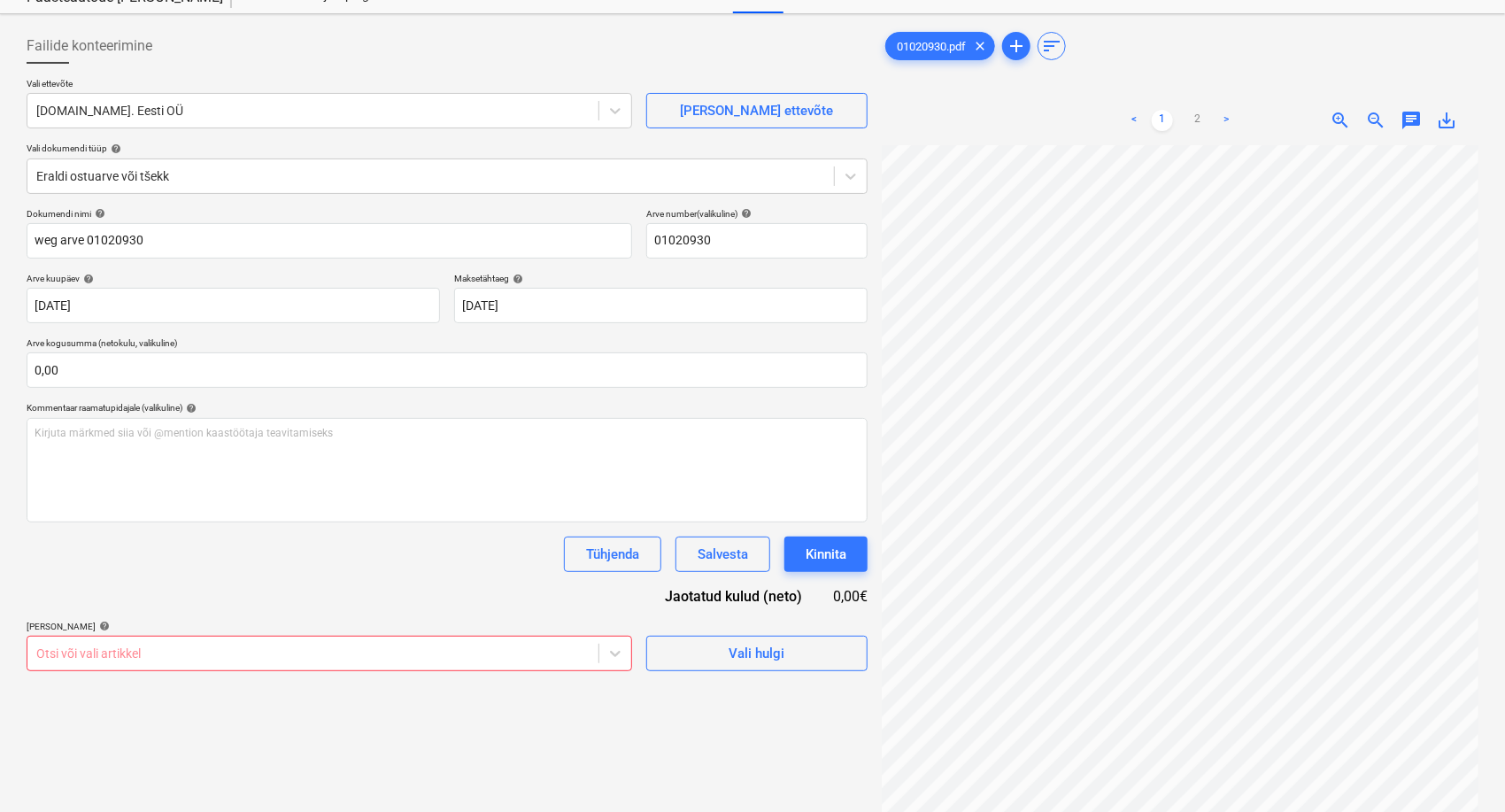
scroll to position [0, 0]
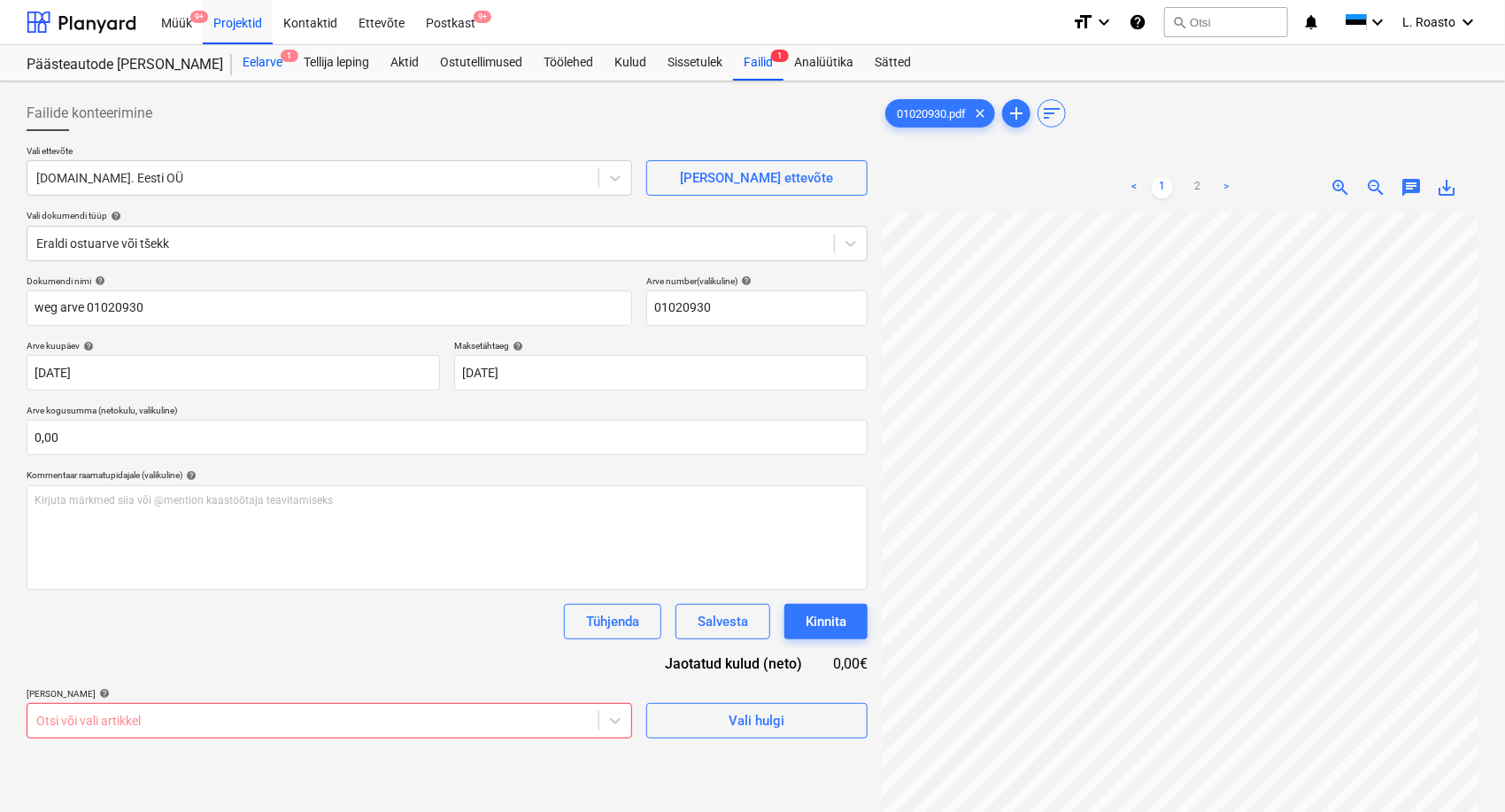
click at [241, 62] on div "Eelarve 1" at bounding box center [262, 63] width 61 height 36
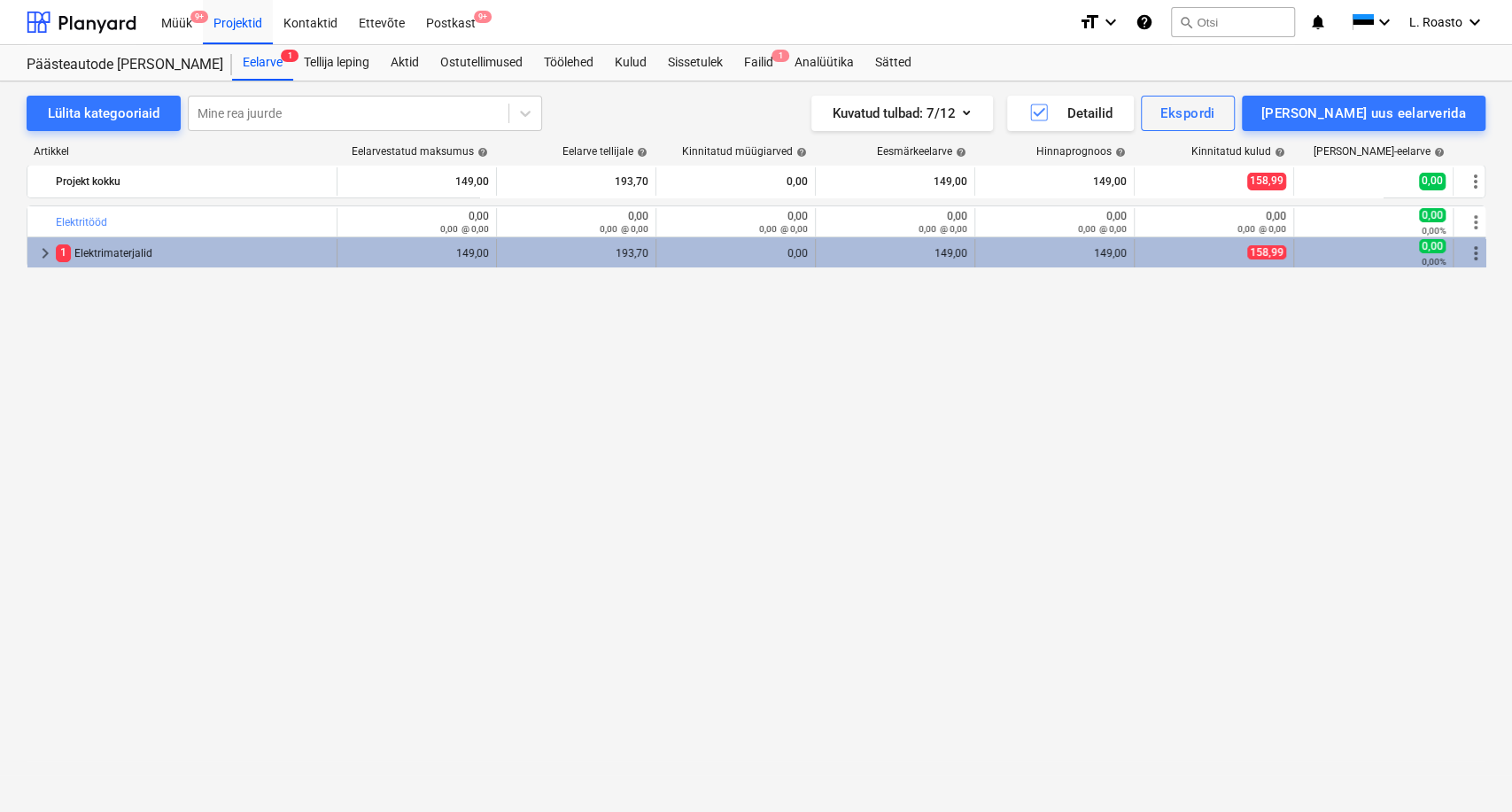
click at [283, 246] on div "1 Elektrimaterjalid" at bounding box center [192, 253] width 273 height 28
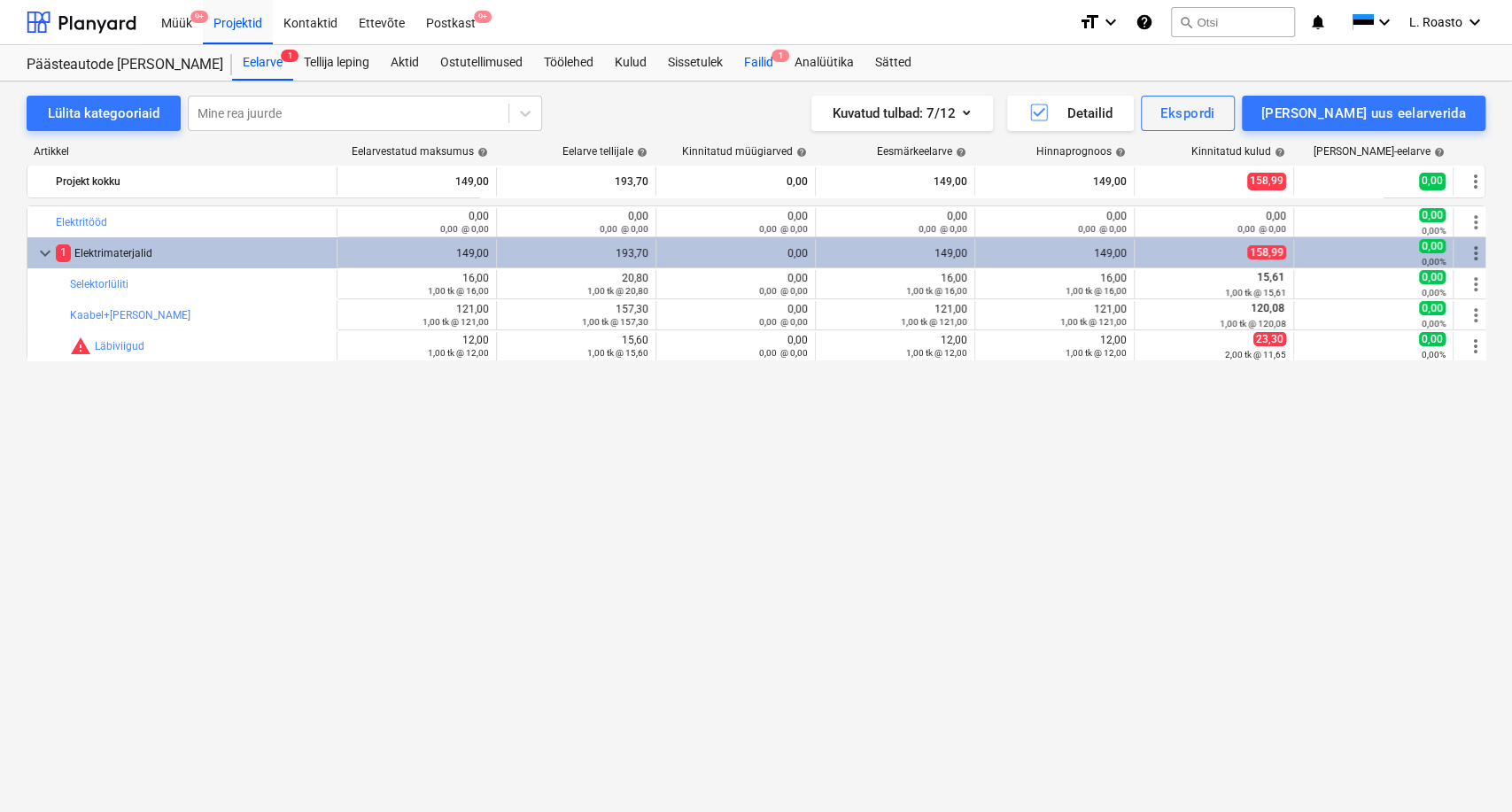
click at [780, 61] on div "Failid 1" at bounding box center [758, 63] width 50 height 36
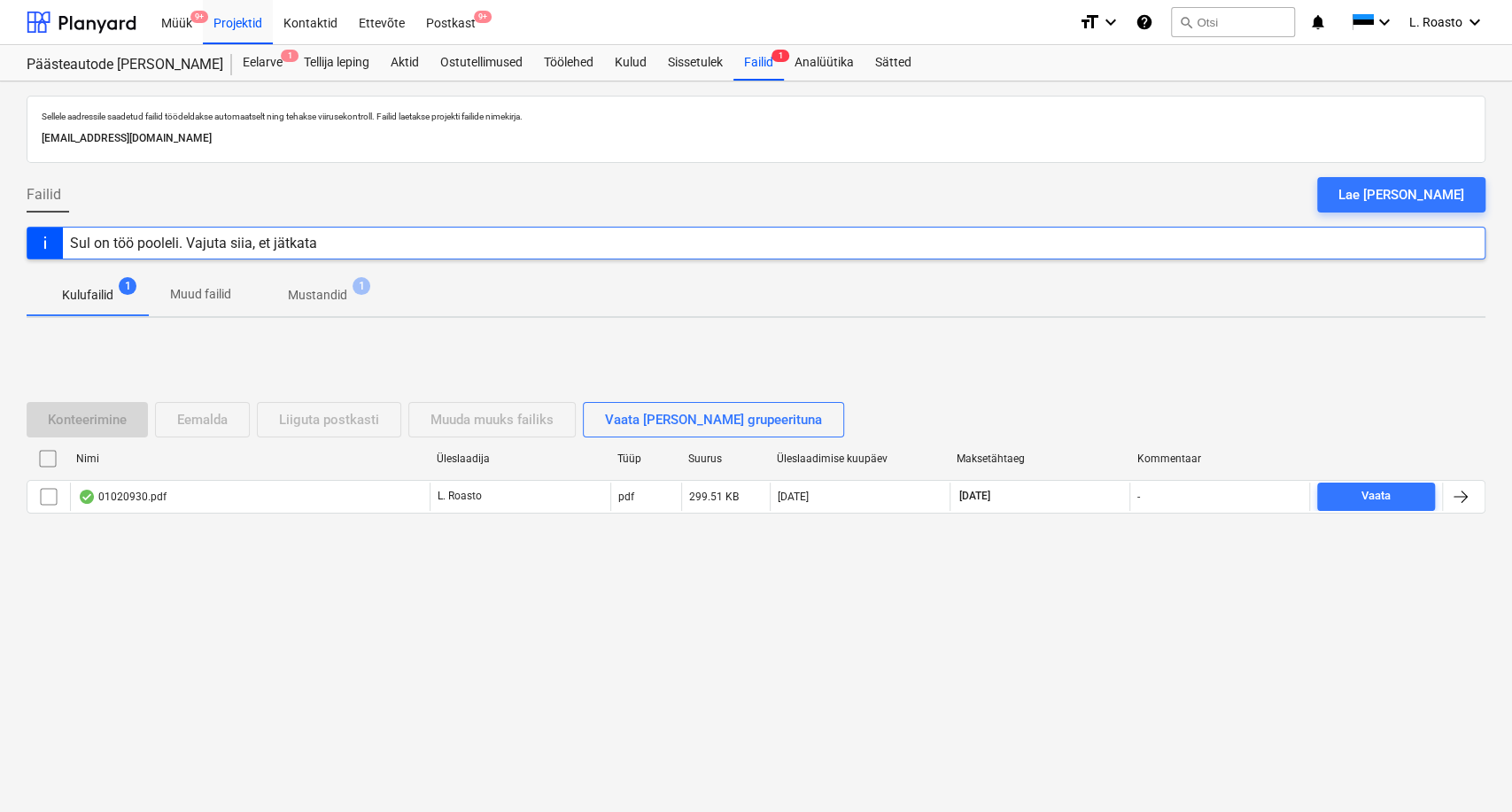
click at [320, 297] on p "Mustandid" at bounding box center [317, 295] width 59 height 18
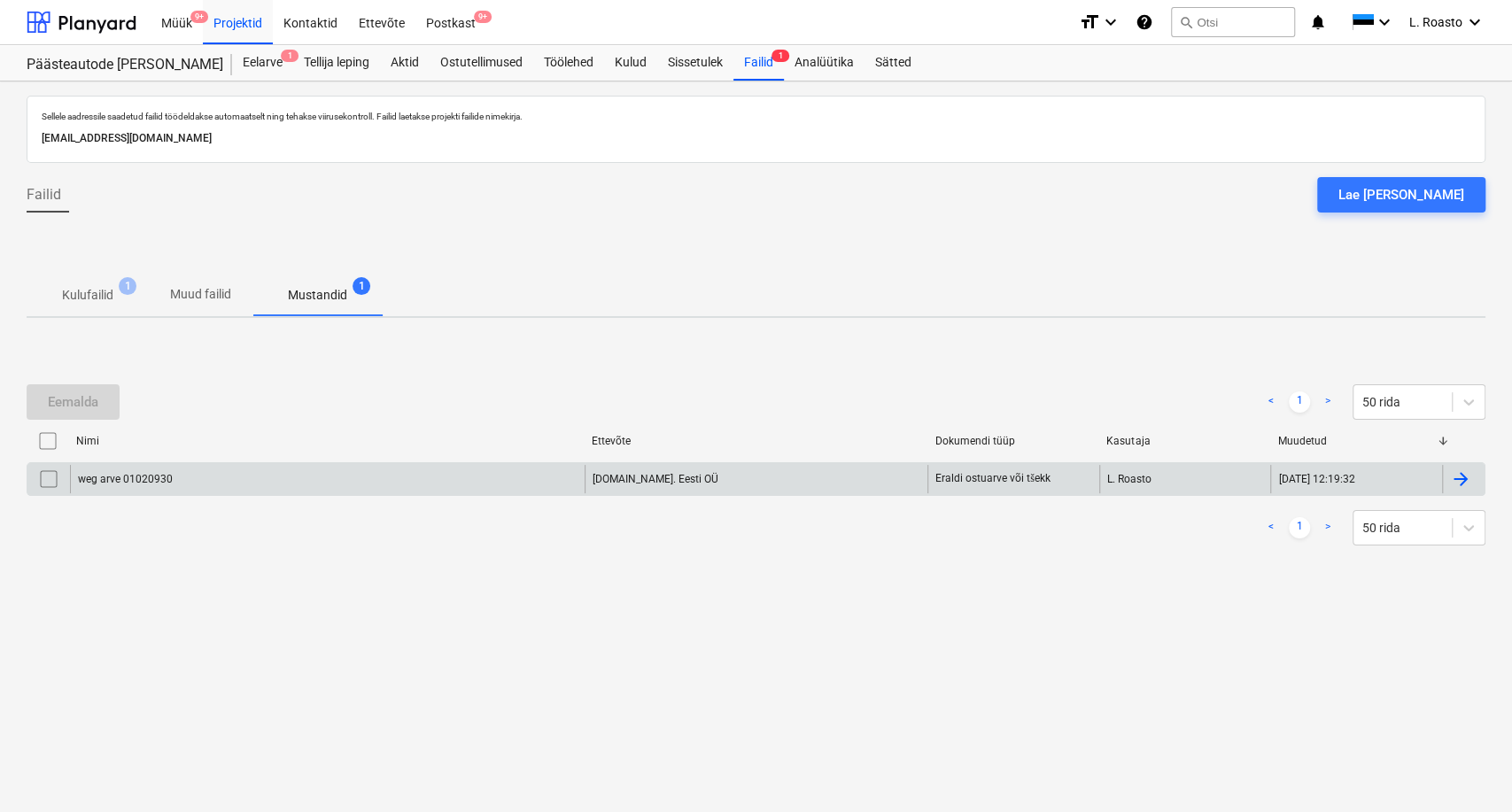
click at [1475, 483] on div at bounding box center [1463, 479] width 43 height 28
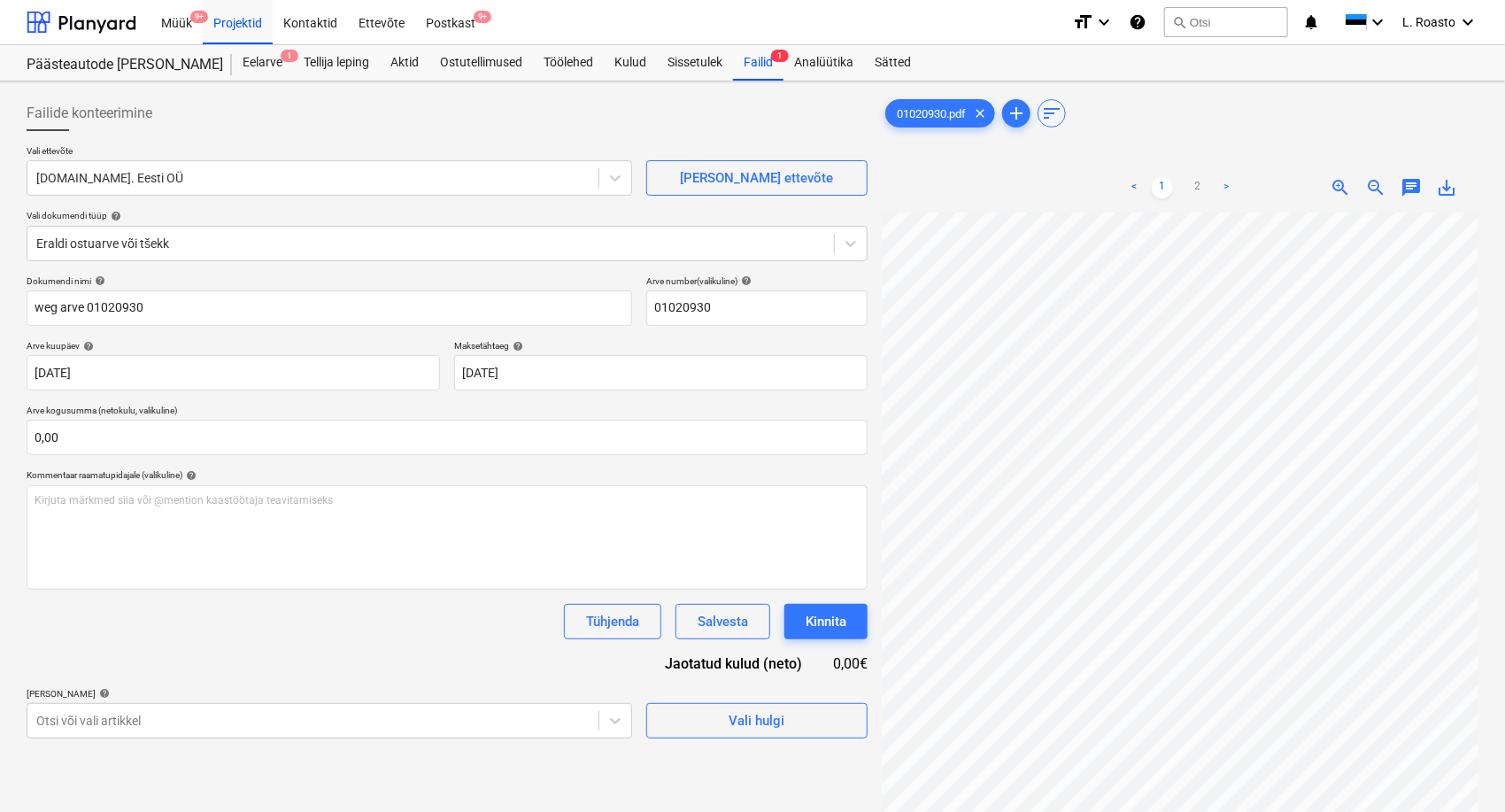
click at [1345, 183] on span "zoom_in" at bounding box center [1340, 187] width 21 height 21
click at [1042, 155] on div "01020930.pdf clear add sort < 1 2 > zoom_in zoom_out chat 0 save_alt" at bounding box center [1180, 535] width 596 height 879
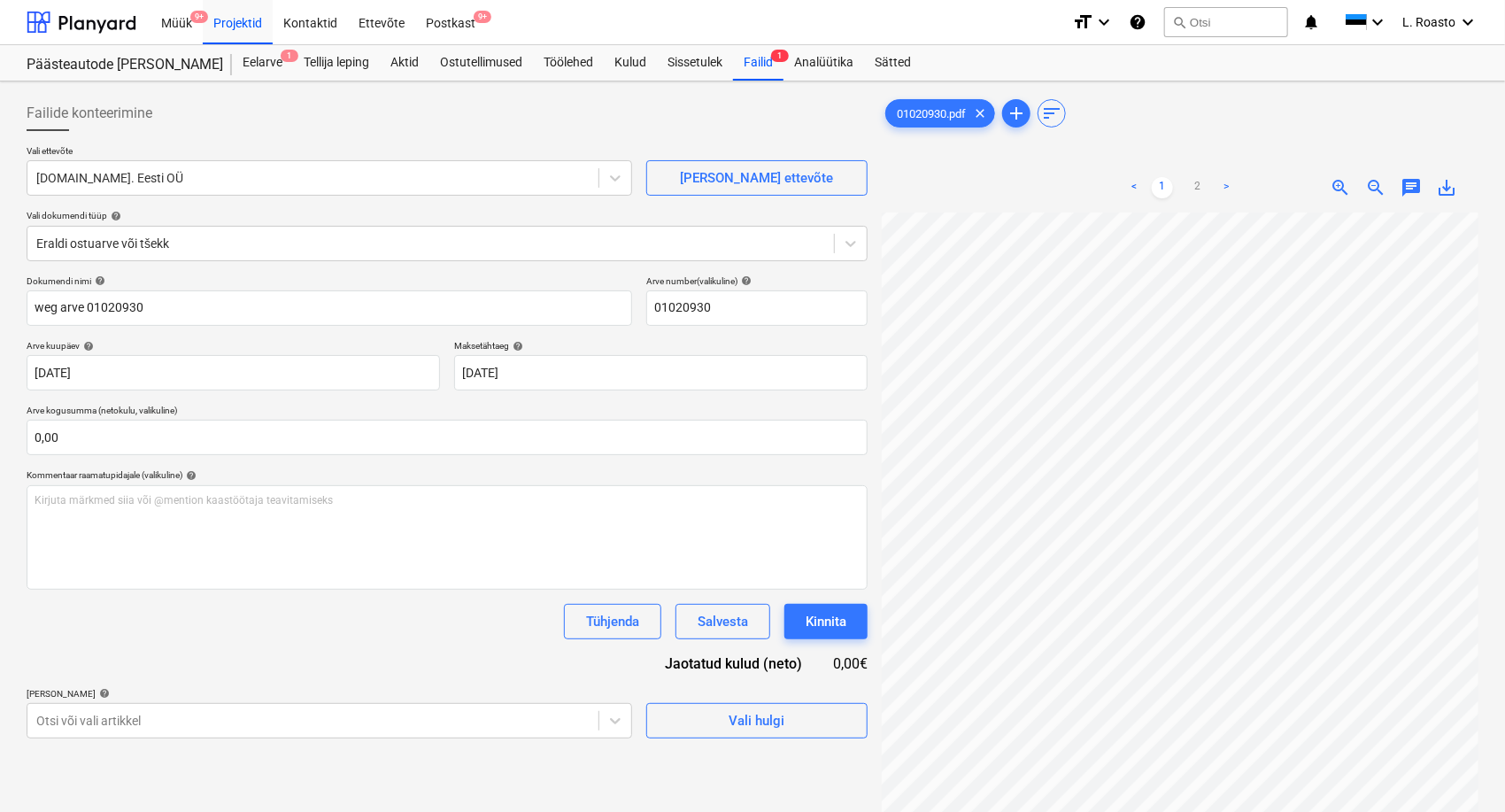
scroll to position [166, 184]
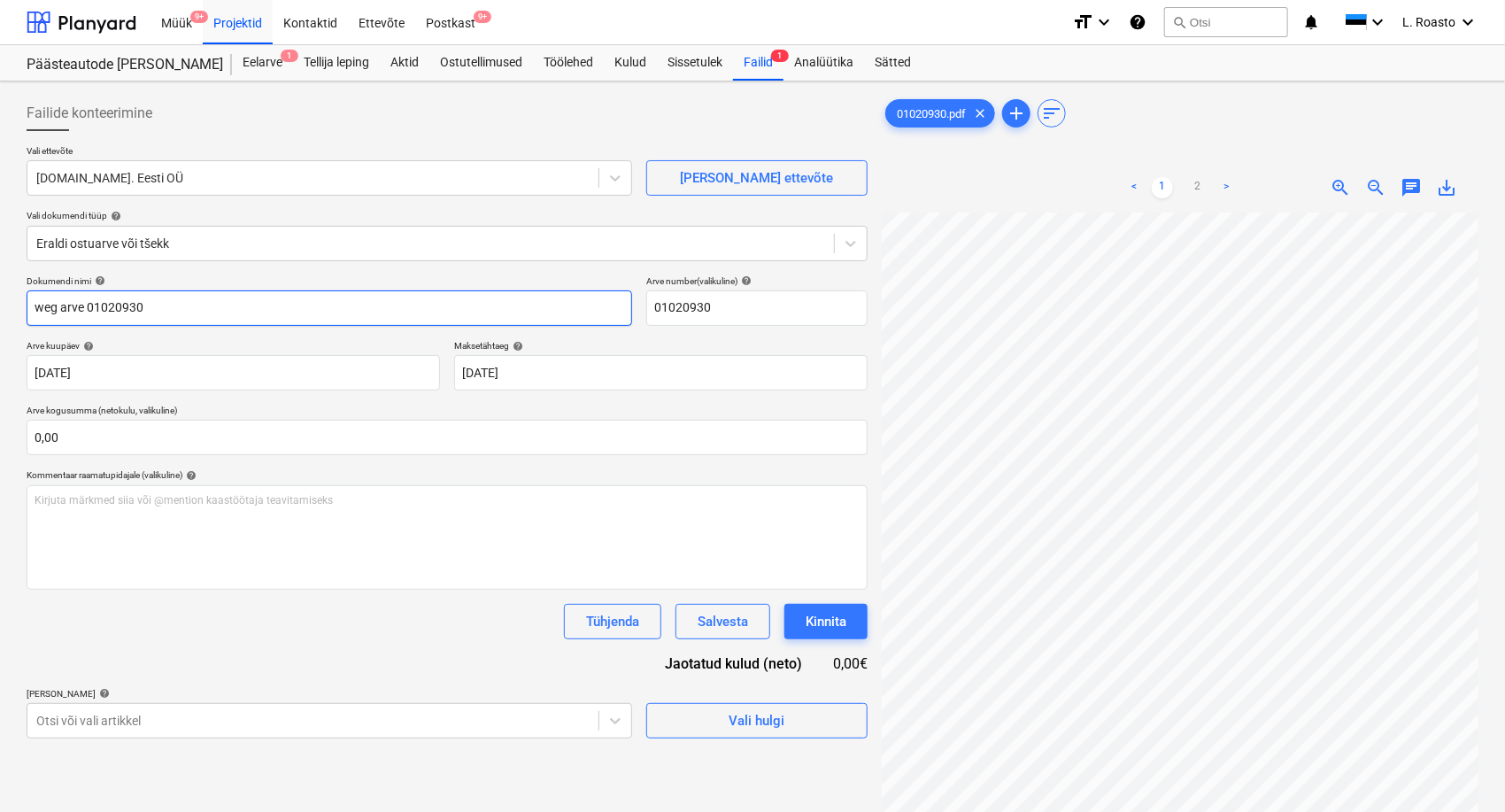
drag, startPoint x: 220, startPoint y: 305, endPoint x: 0, endPoint y: 255, distance: 225.6
click at [0, 255] on div "Failide konteerimine Vali ettevõte [DOMAIN_NAME]. Eesti OÜ [PERSON_NAME] uus et…" at bounding box center [752, 534] width 1505 height 908
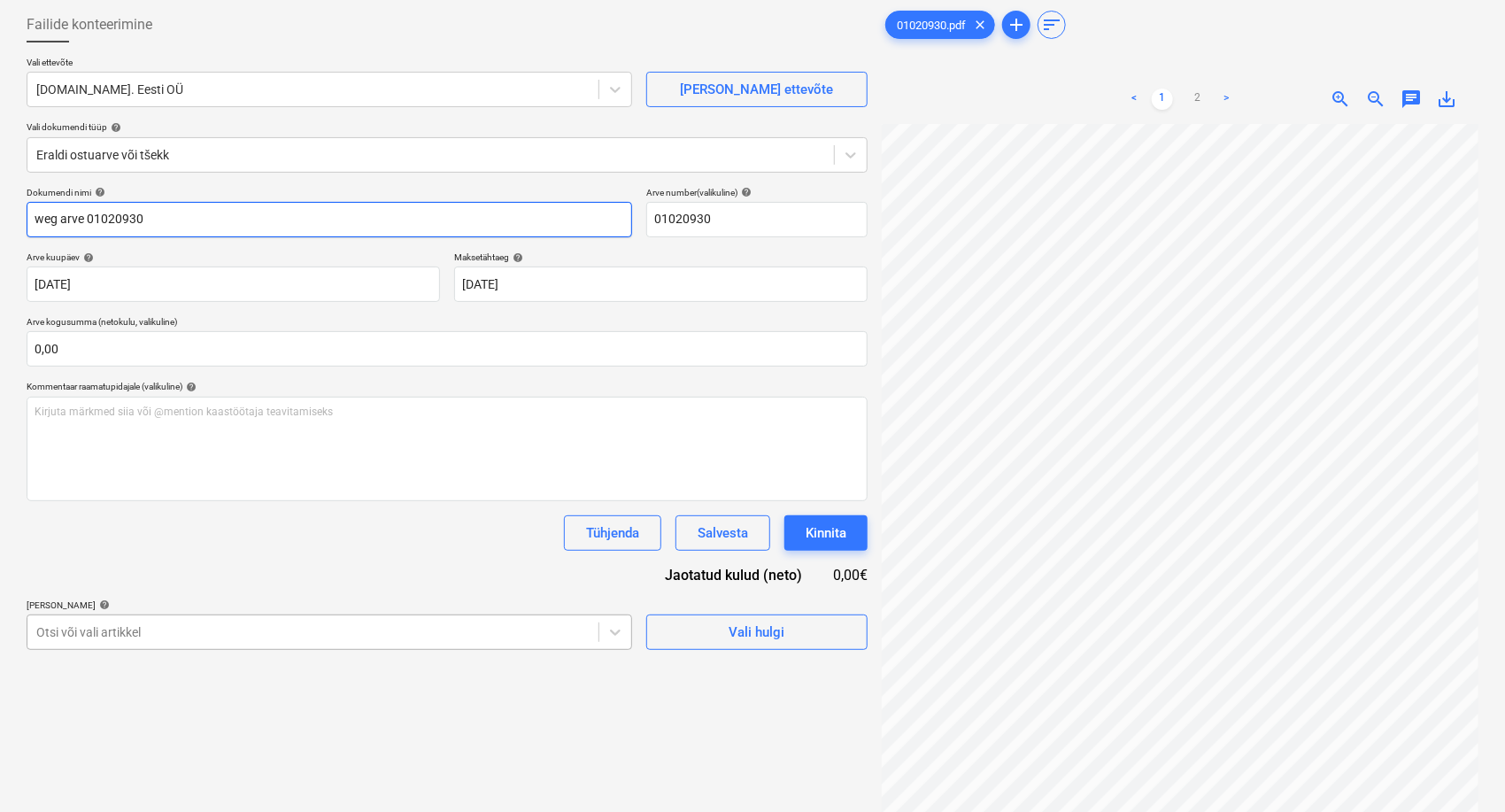
scroll to position [177, 0]
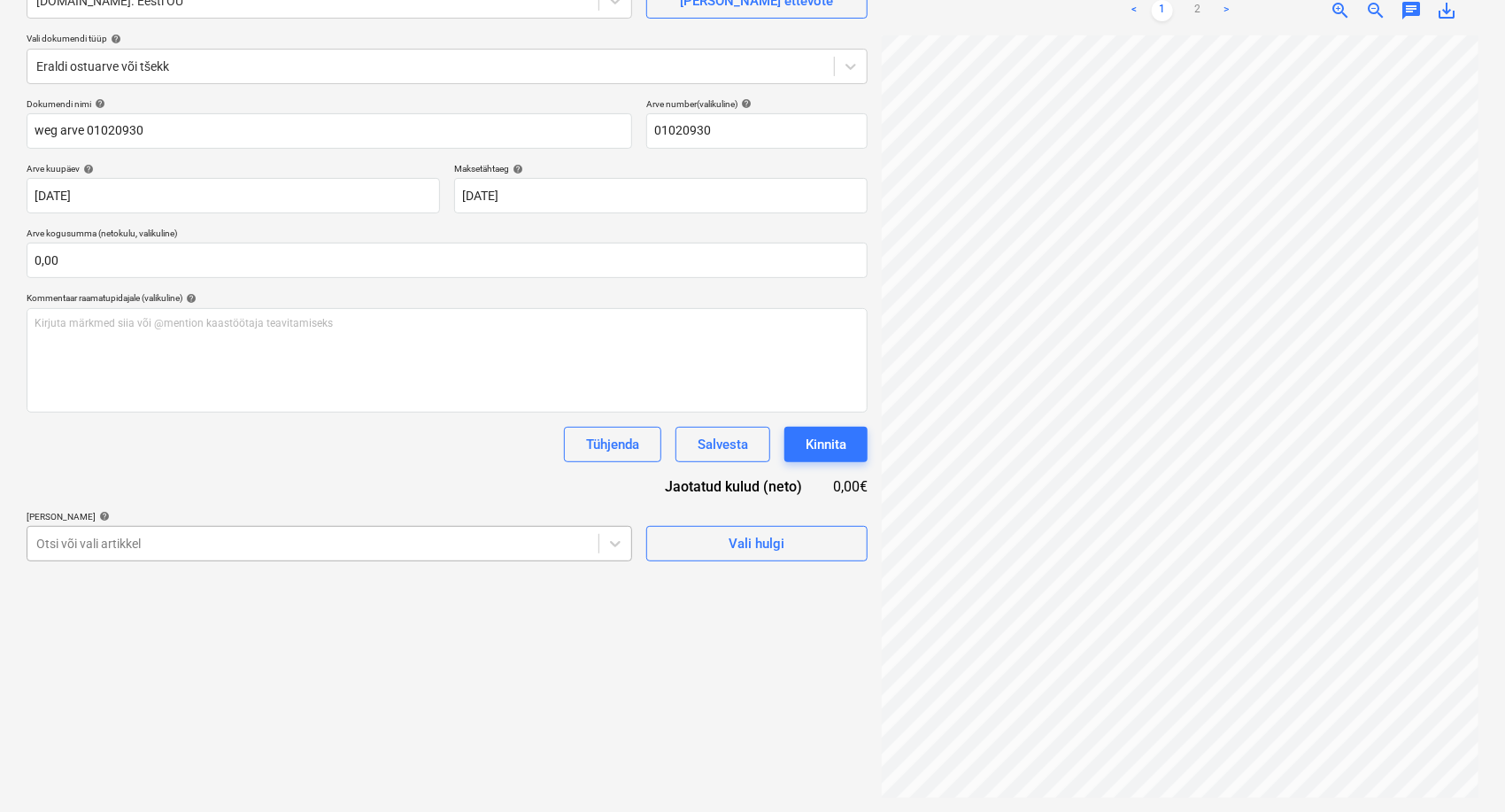
click at [386, 549] on div at bounding box center [313, 543] width 554 height 17
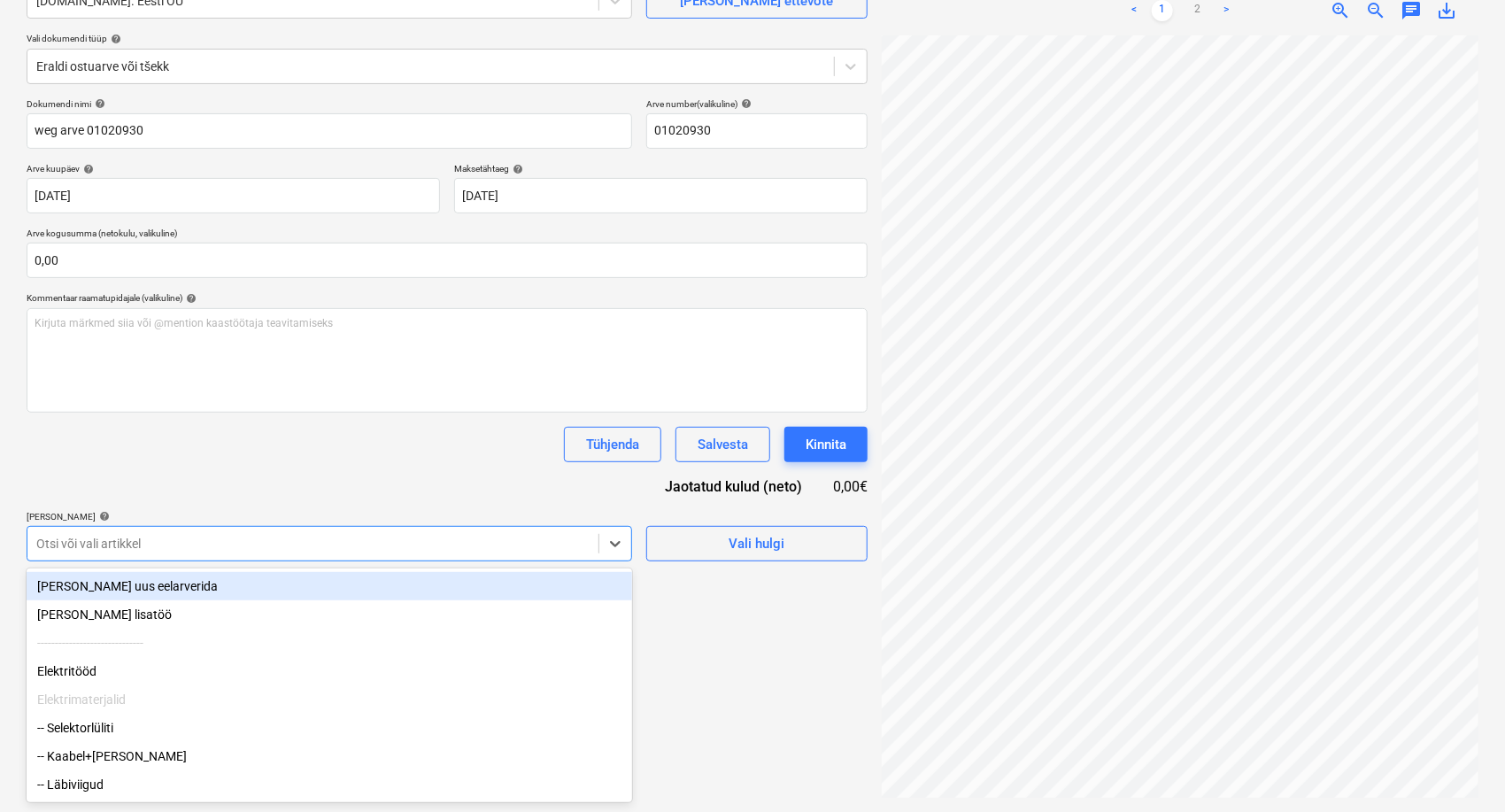
click at [139, 591] on div "[PERSON_NAME] uus eelarverida" at bounding box center [329, 585] width 605 height 28
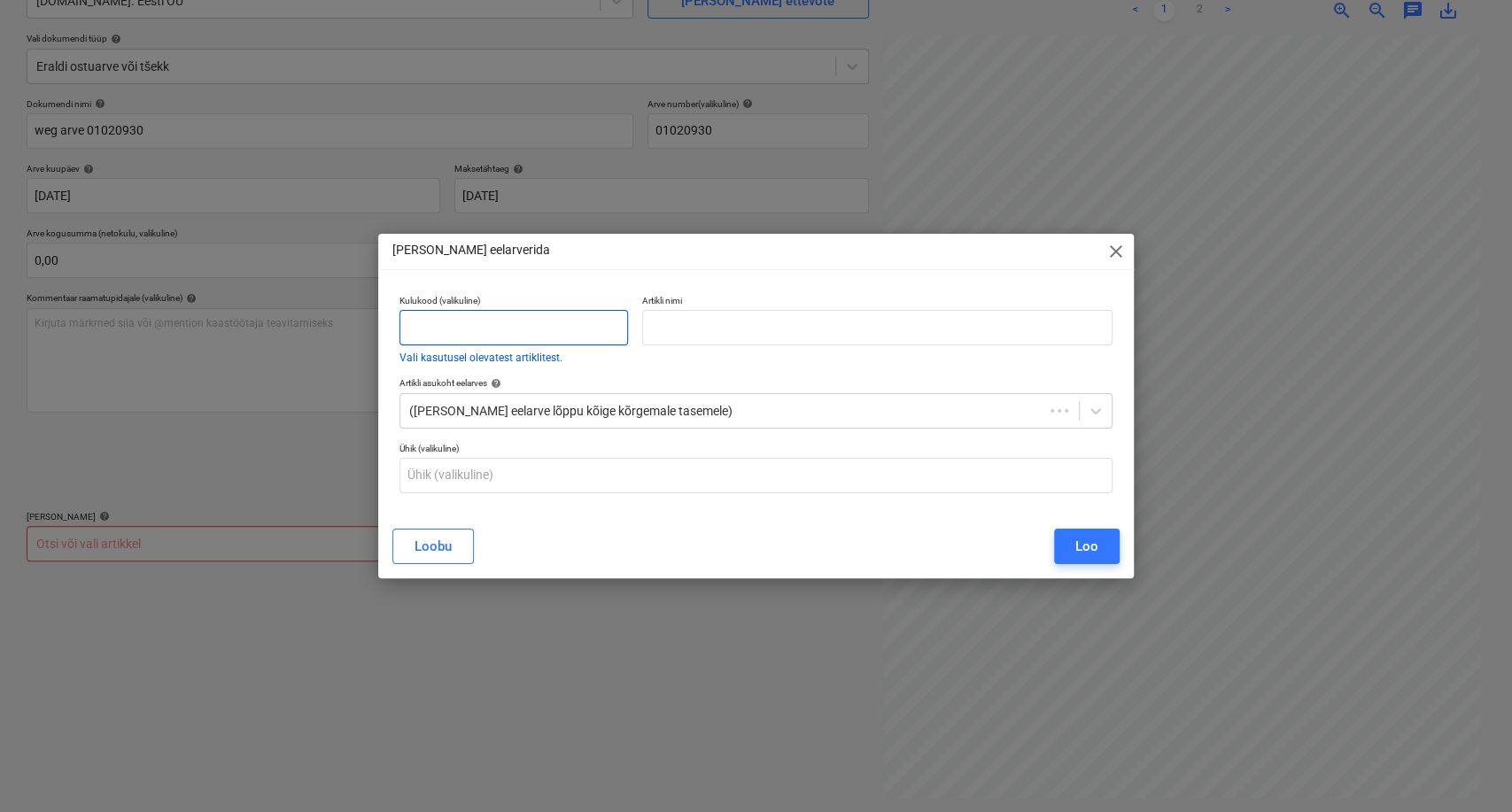
click at [546, 333] on input "text" at bounding box center [514, 327] width 229 height 36
type input "kulu"
click at [714, 301] on p "Artikli nimi" at bounding box center [877, 302] width 471 height 15
click at [714, 320] on input "text" at bounding box center [877, 327] width 471 height 36
paste input "weg arve 01020930"
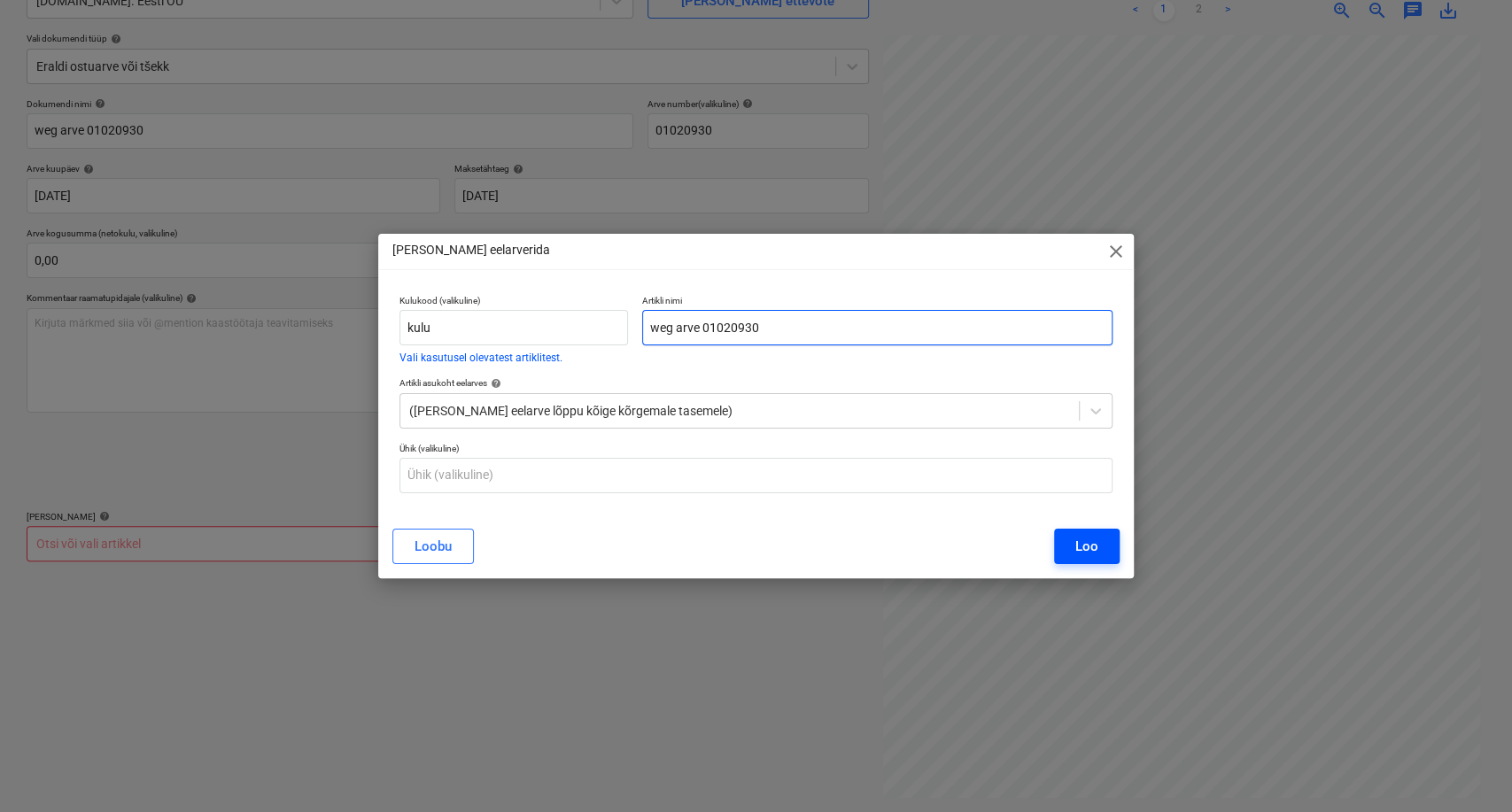
type input "weg arve 01020930"
click at [1109, 539] on button "Loo" at bounding box center [1087, 546] width 66 height 36
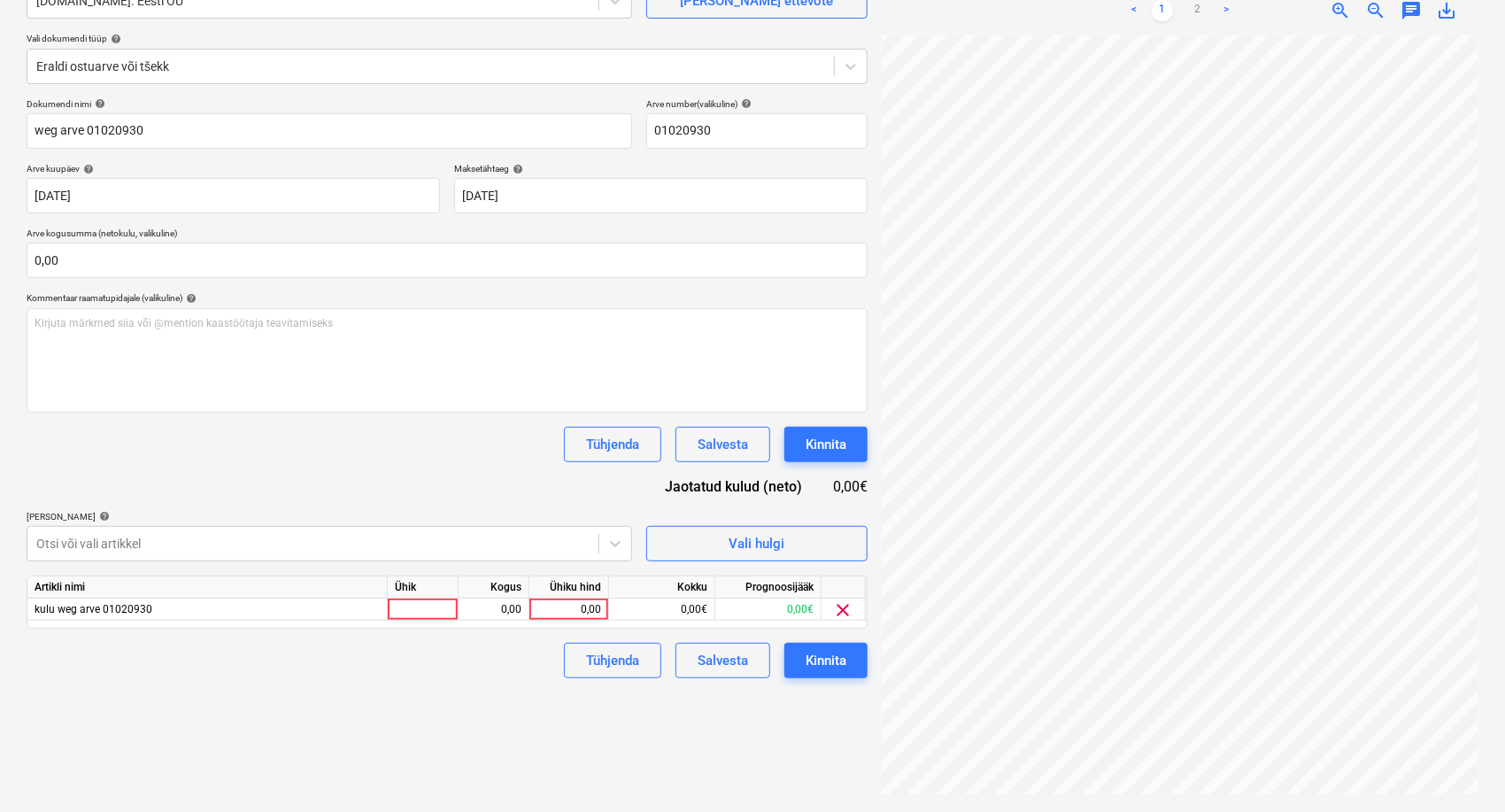
scroll to position [742, 467]
click at [1201, 8] on link "2" at bounding box center [1197, 10] width 21 height 21
click at [1161, 14] on link "1" at bounding box center [1162, 10] width 21 height 21
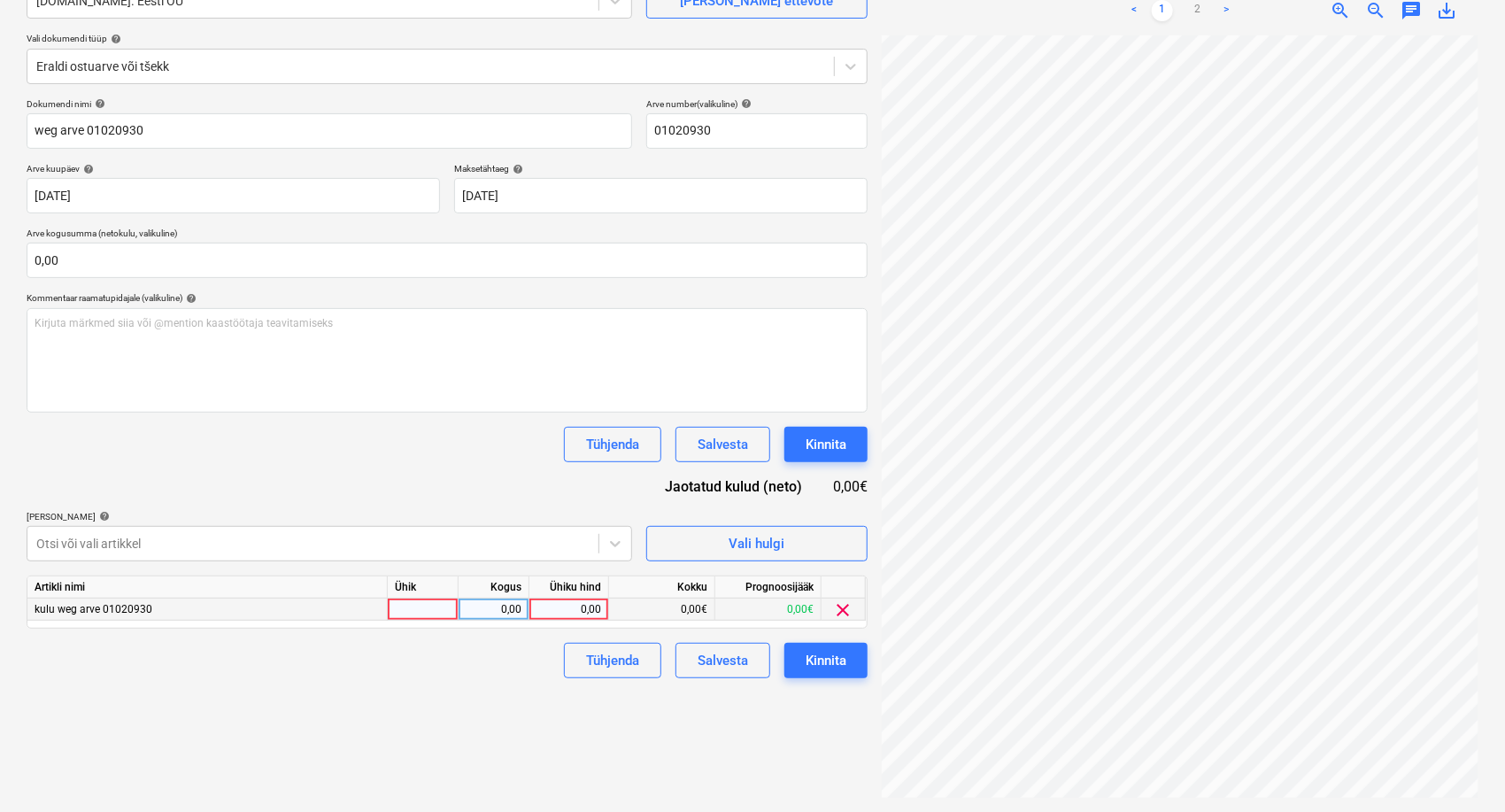
click at [580, 603] on div "0,00" at bounding box center [568, 609] width 65 height 22
type input "141,55"
click at [515, 750] on div "Failide konteerimine Vali ettevõte [DOMAIN_NAME]. Eesti OÜ [PERSON_NAME] uus et…" at bounding box center [446, 358] width 855 height 893
click at [843, 665] on div "Kinnita" at bounding box center [826, 660] width 41 height 23
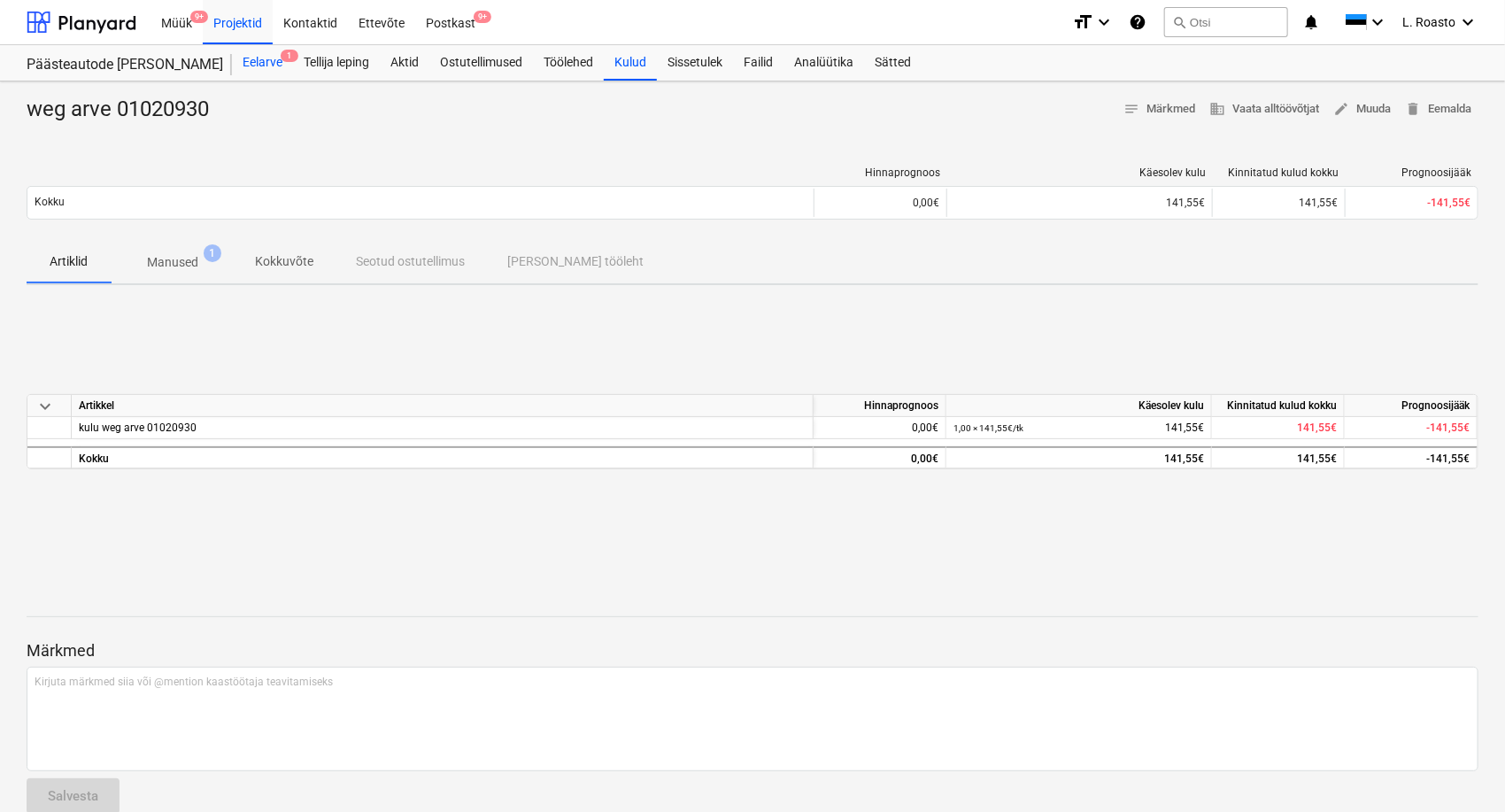
click at [276, 60] on div "Eelarve 1" at bounding box center [262, 63] width 61 height 36
